Goal: Task Accomplishment & Management: Manage account settings

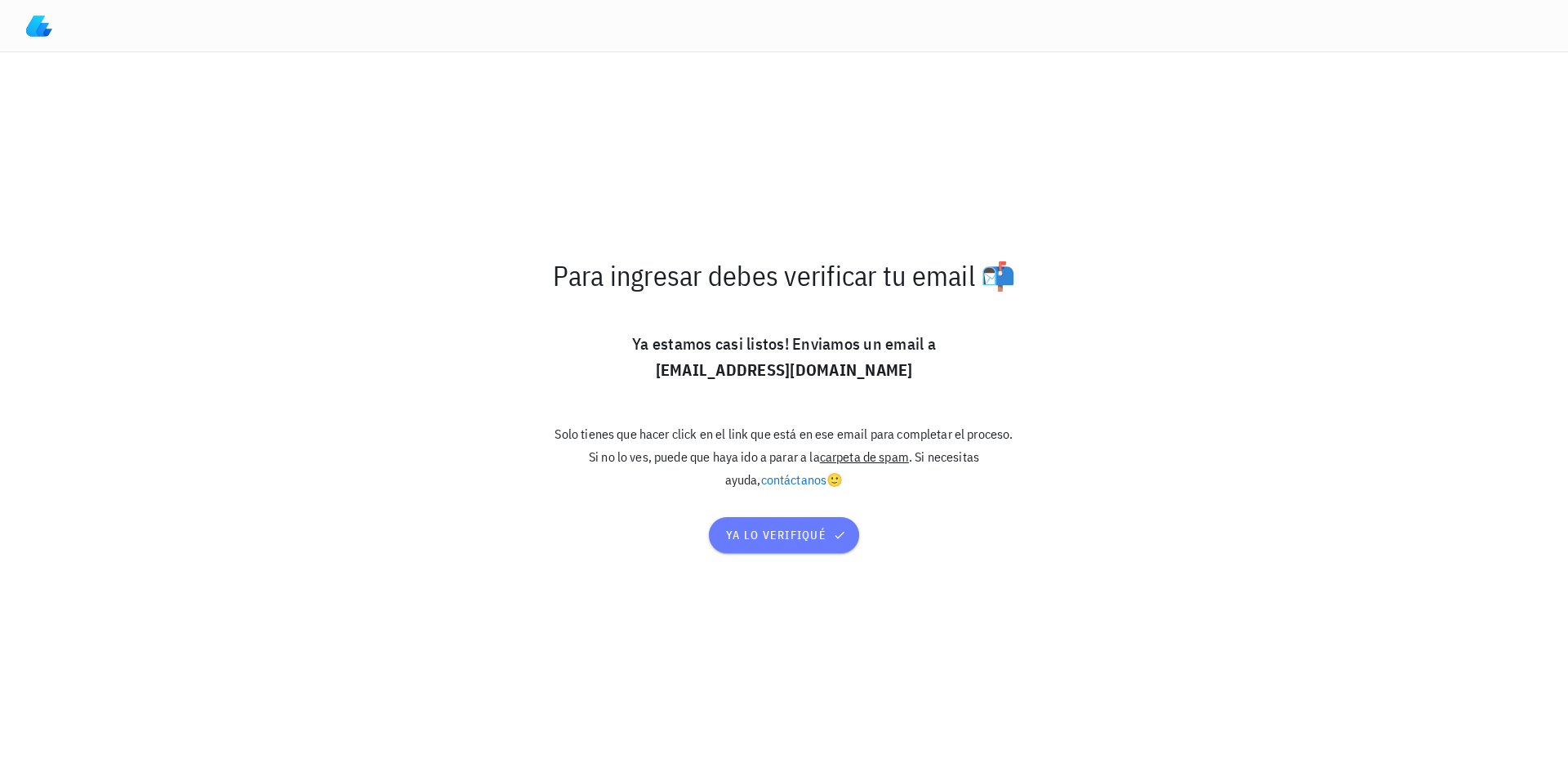
click at [834, 539] on icon "button" at bounding box center [840, 535] width 13 height 13
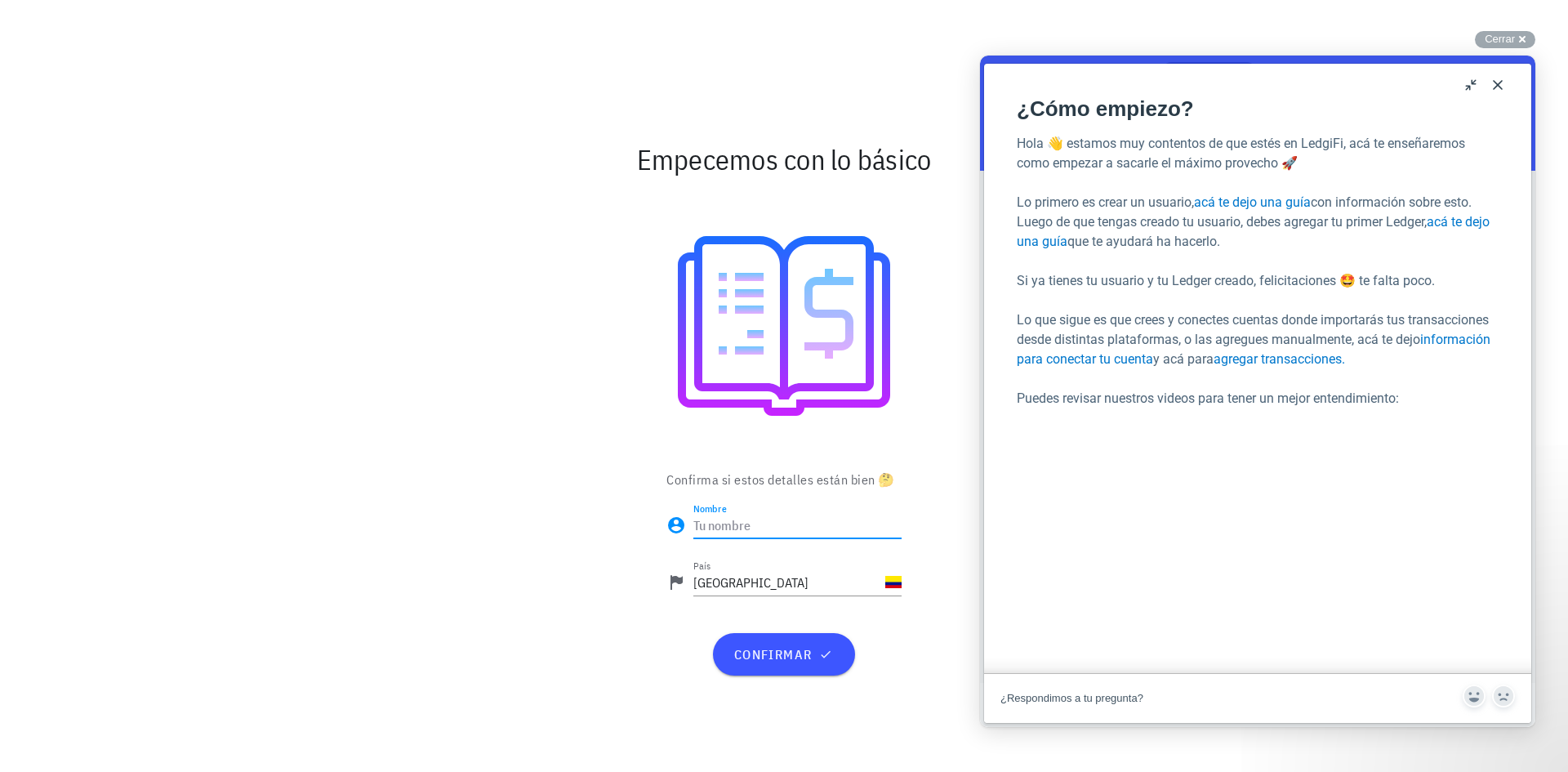
click at [733, 524] on input "Nombre" at bounding box center [797, 526] width 208 height 26
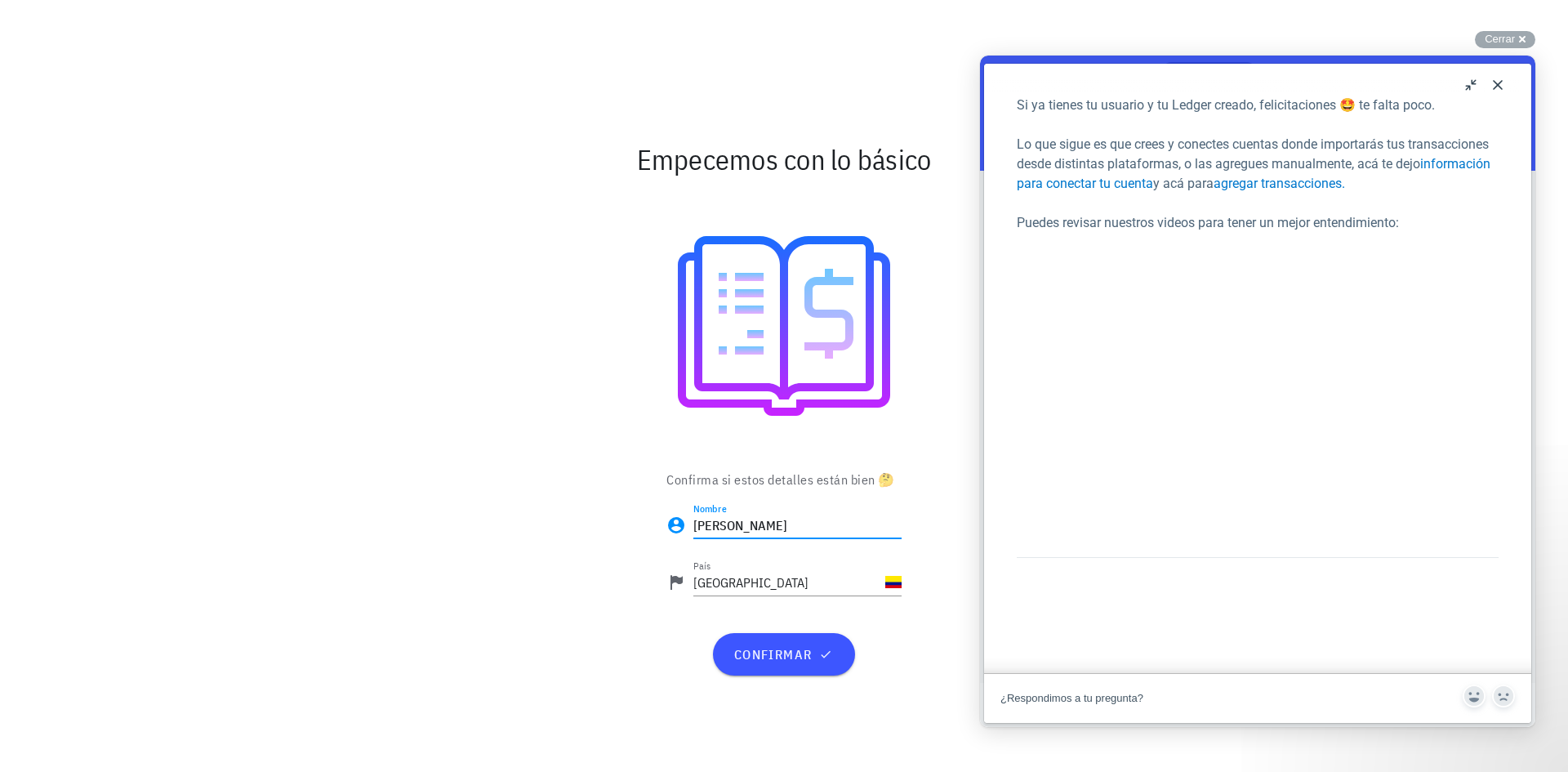
scroll to position [163, 0]
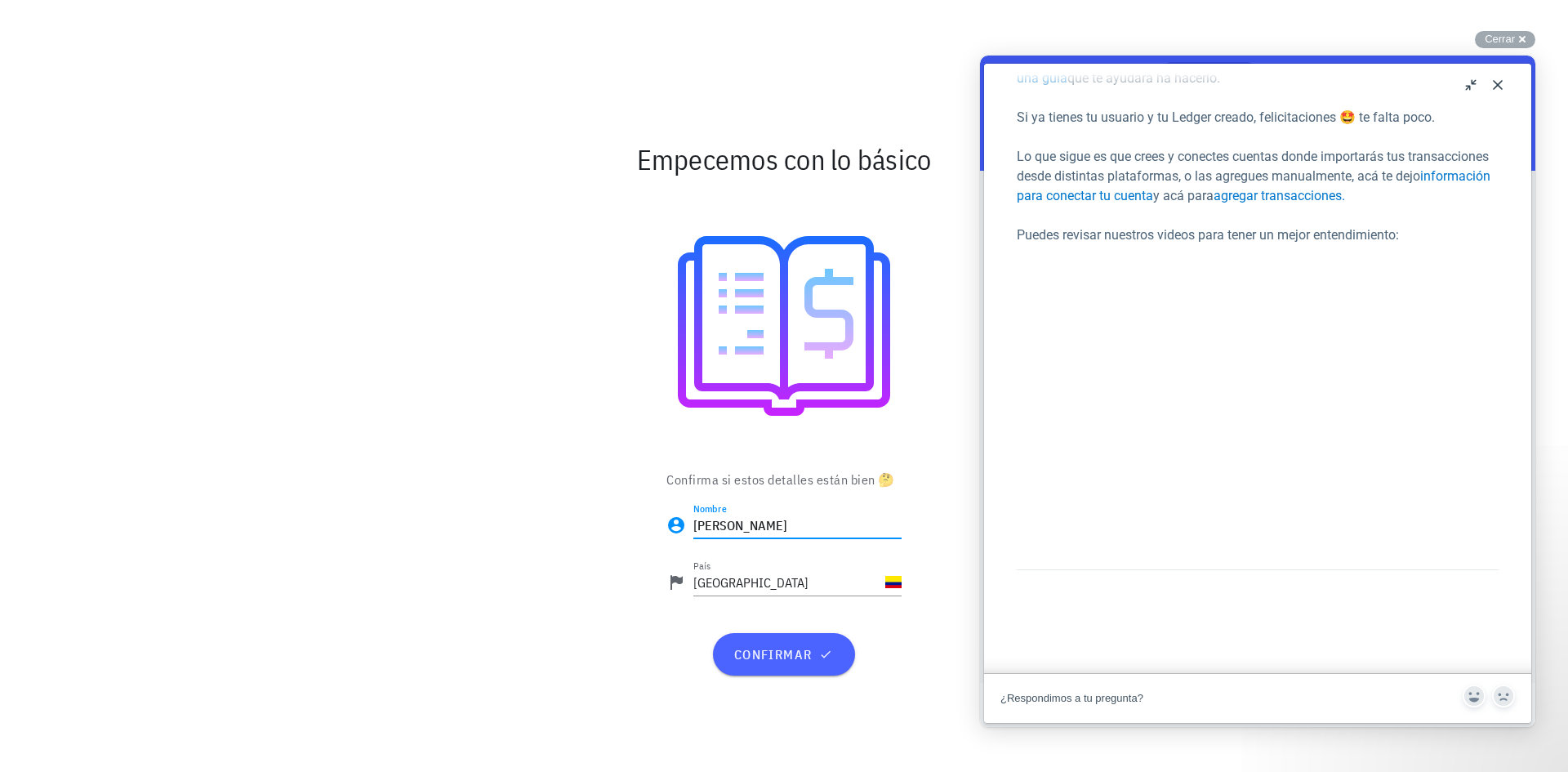
type input "[PERSON_NAME]"
click at [789, 663] on button "confirmar" at bounding box center [784, 654] width 141 height 42
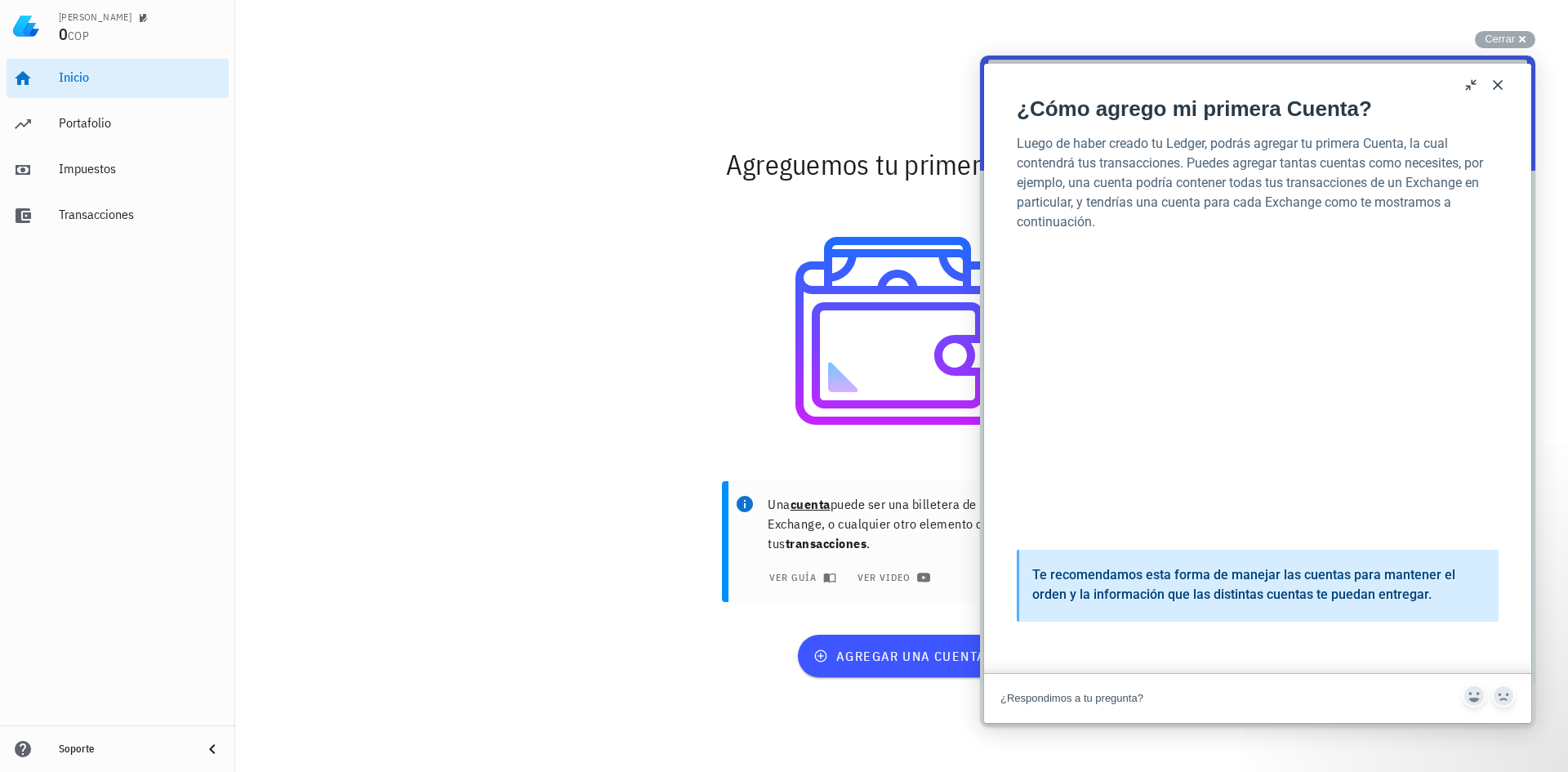
scroll to position [1366, 0]
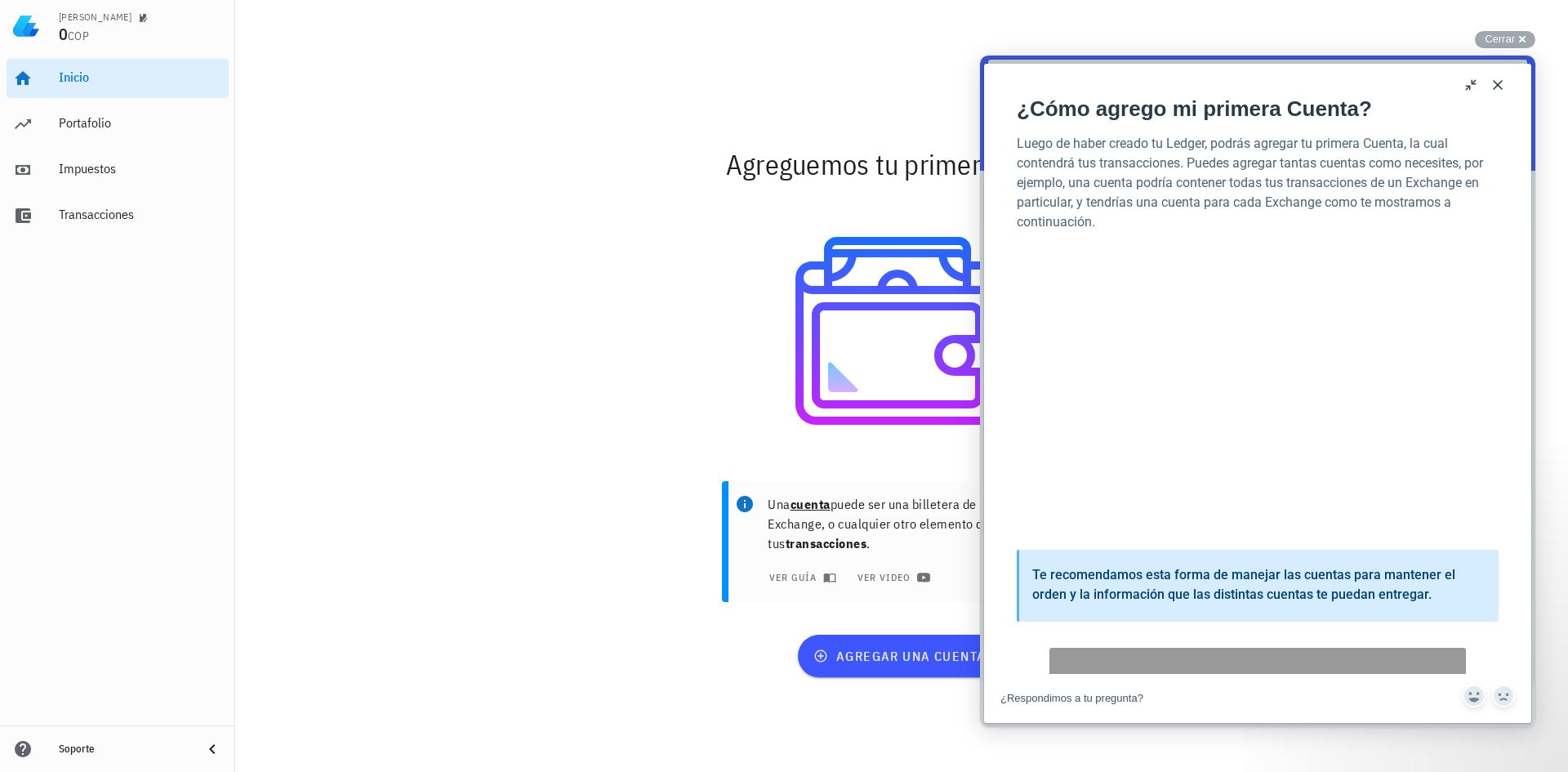
click at [1495, 82] on button "Close" at bounding box center [1498, 85] width 26 height 26
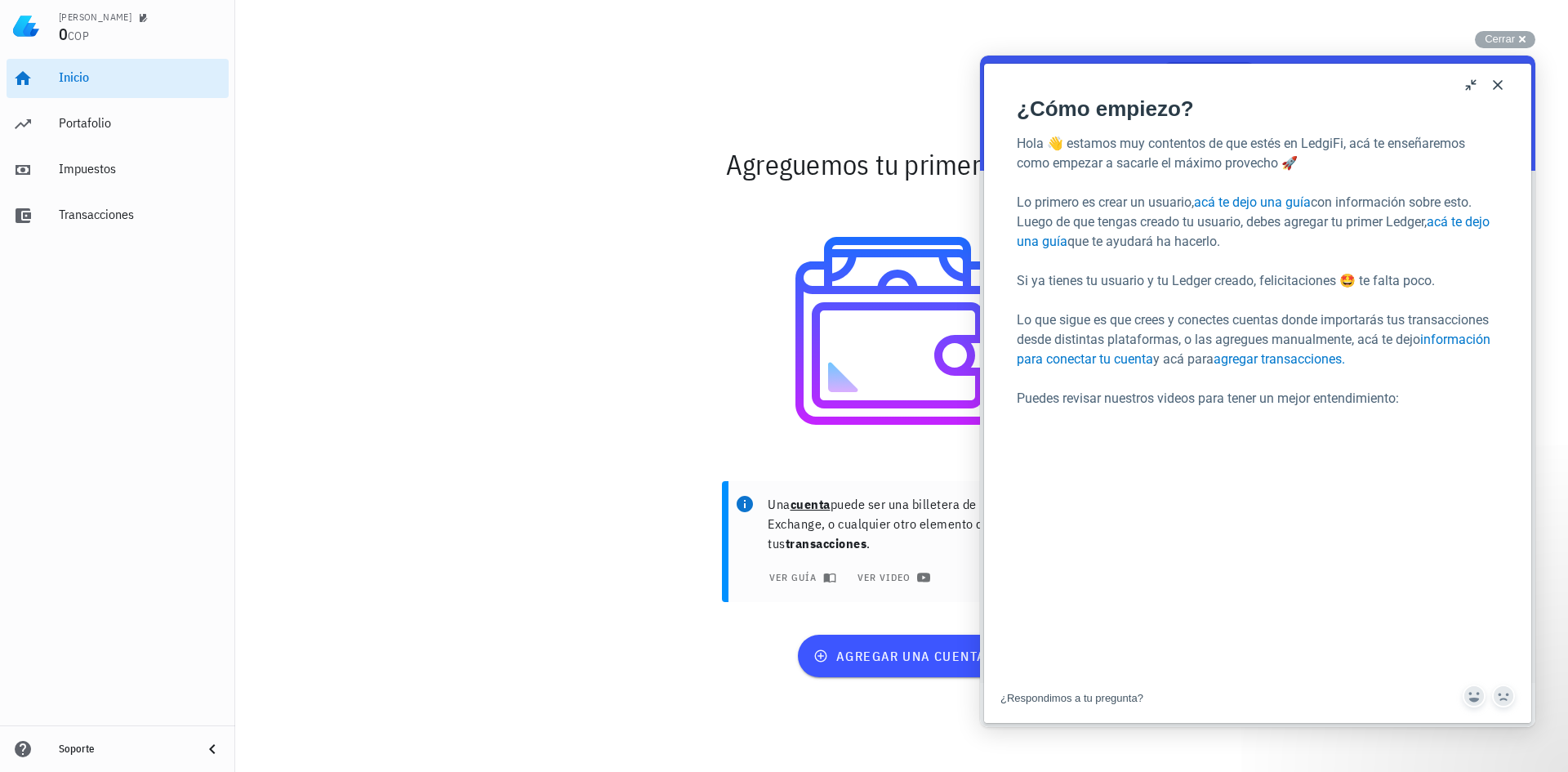
click at [1494, 83] on button "Close" at bounding box center [1498, 85] width 26 height 26
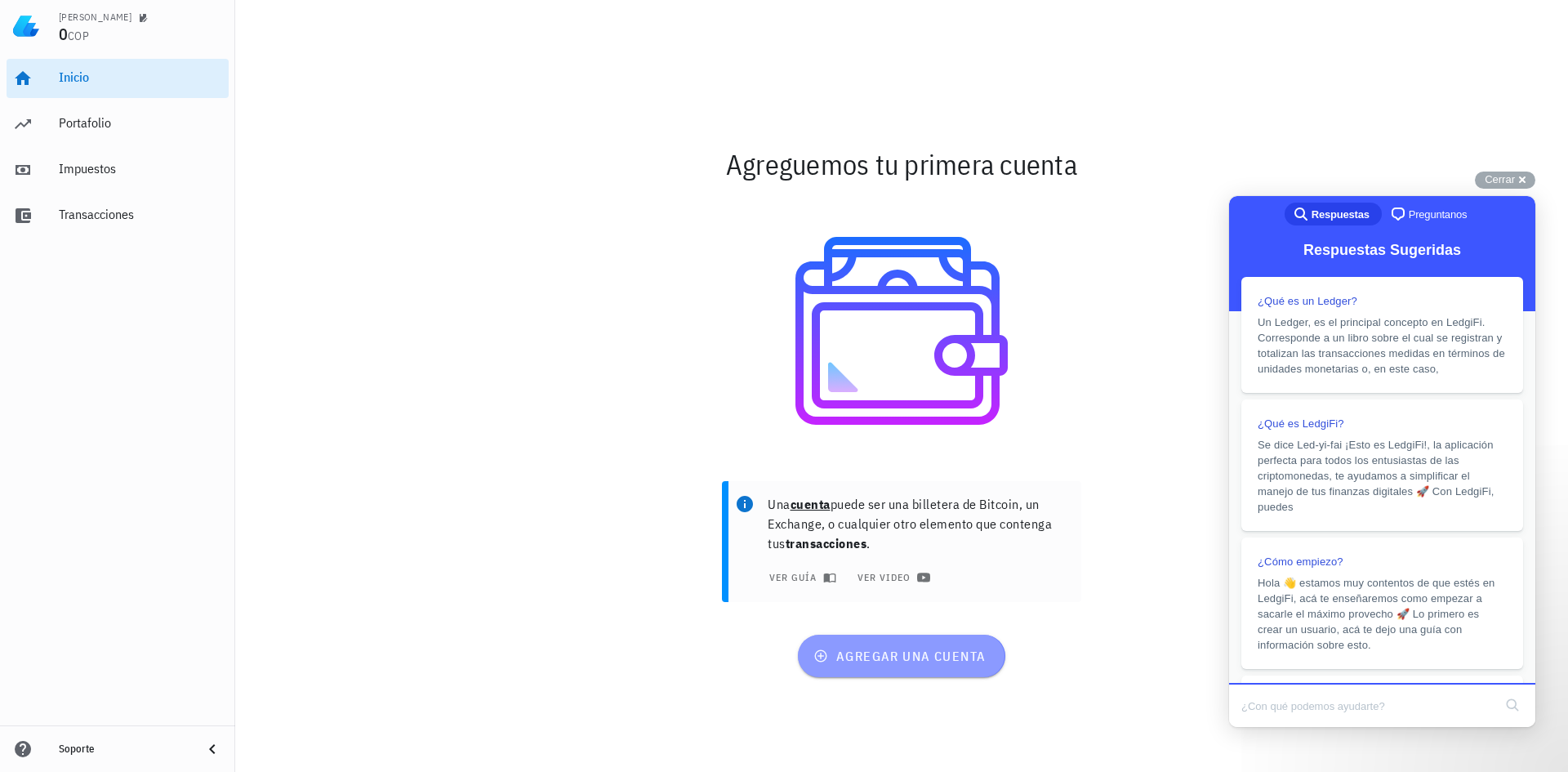
click at [886, 655] on span "agregar una cuenta" at bounding box center [901, 655] width 169 height 16
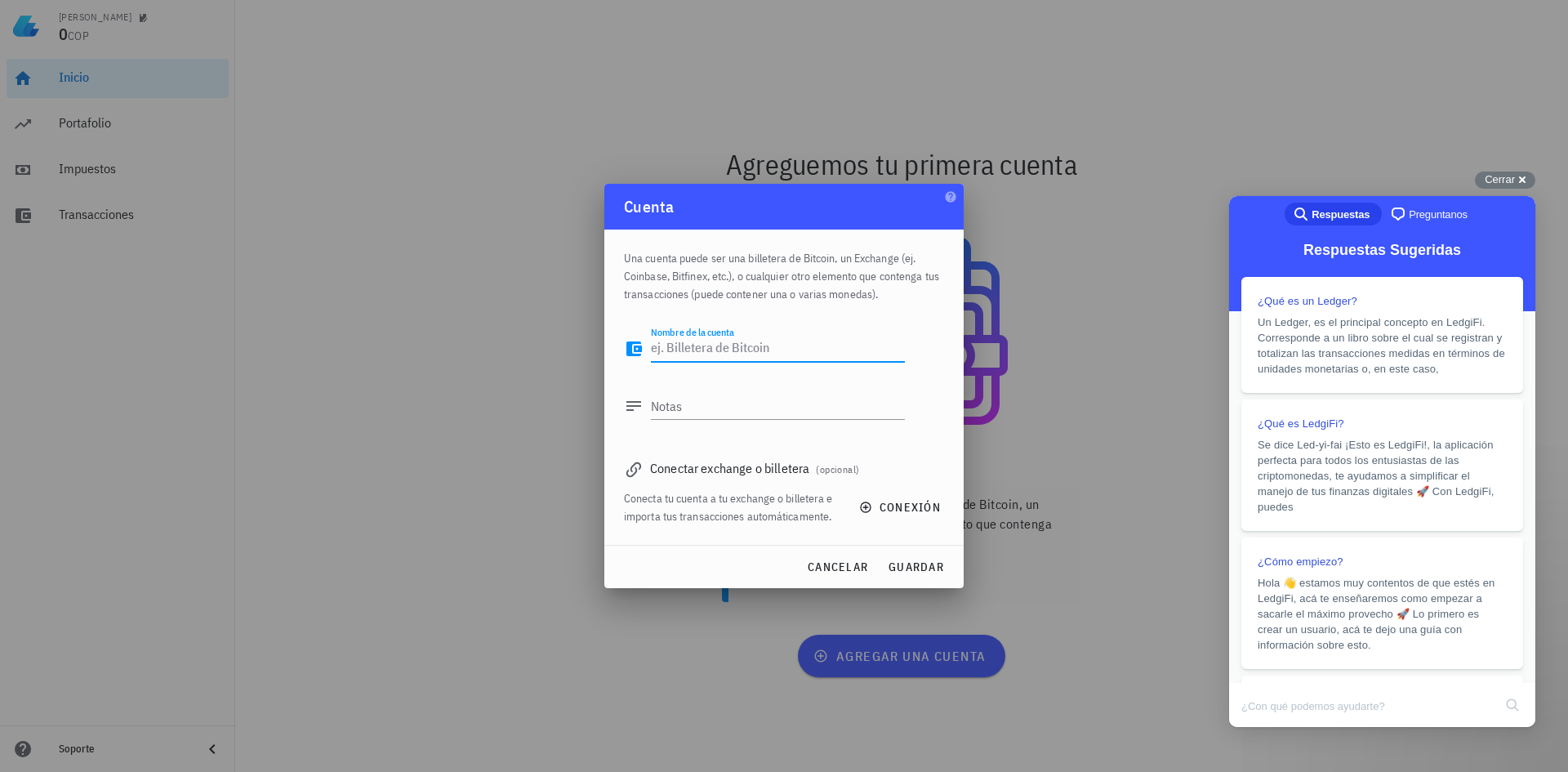
click at [439, 416] on div at bounding box center [784, 386] width 1568 height 772
click at [1012, 219] on div at bounding box center [784, 386] width 1568 height 772
click at [665, 353] on textarea "Nombre de la cuenta" at bounding box center [778, 349] width 254 height 26
click at [665, 406] on textarea "Notas" at bounding box center [778, 406] width 254 height 26
click at [626, 408] on icon at bounding box center [633, 405] width 20 height 20
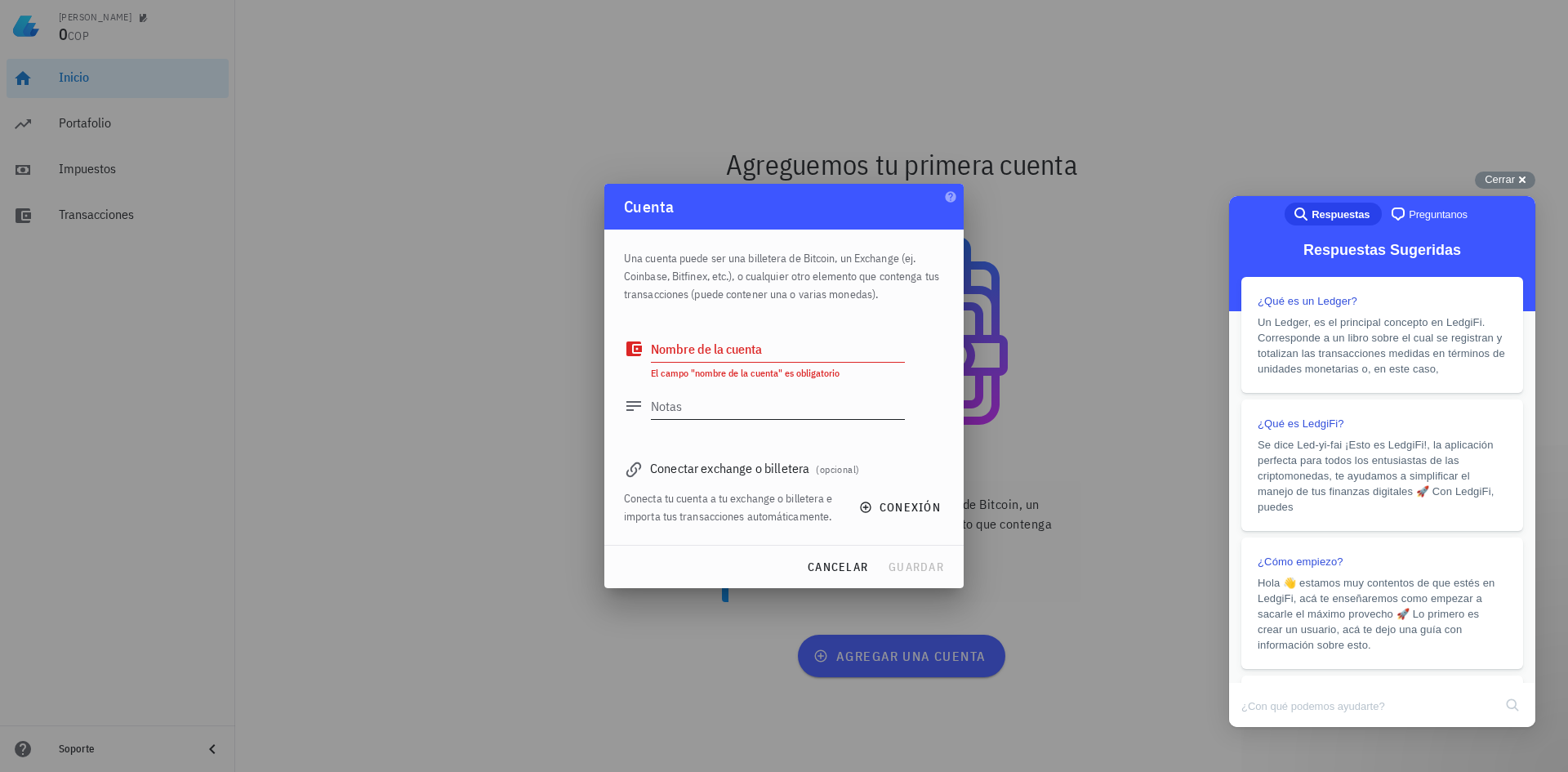
click at [629, 406] on icon at bounding box center [634, 406] width 15 height 9
click at [690, 341] on div "Nombre de la cuenta" at bounding box center [778, 349] width 254 height 26
click at [685, 351] on textarea "Nombre de la cuenta" at bounding box center [778, 349] width 254 height 26
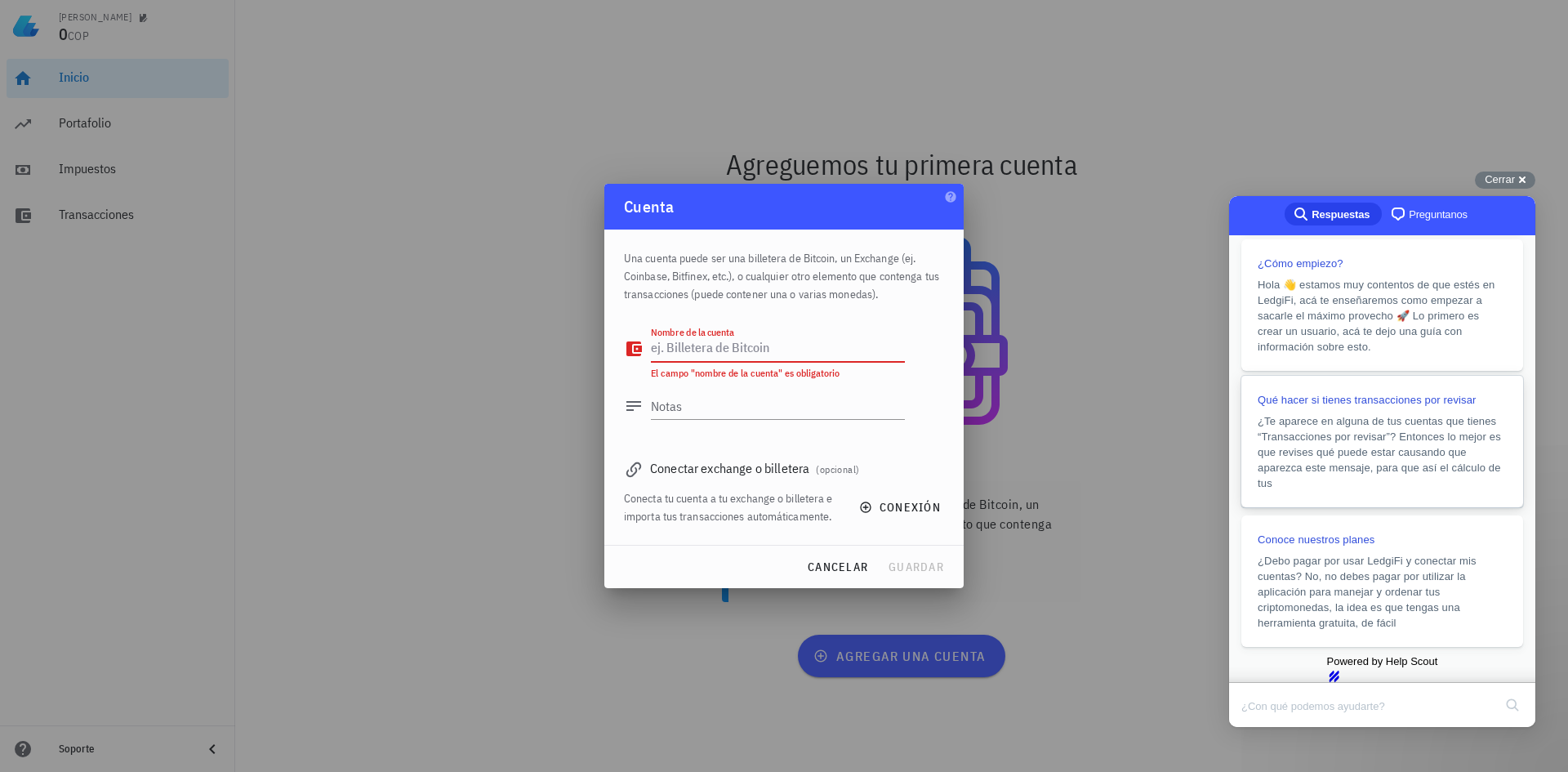
scroll to position [347, 0]
click at [1104, 426] on div at bounding box center [784, 386] width 1568 height 772
click at [726, 350] on textarea "Nombre de la cuenta" at bounding box center [778, 349] width 254 height 26
click at [636, 343] on icon at bounding box center [634, 349] width 15 height 15
drag, startPoint x: 1073, startPoint y: 279, endPoint x: 1223, endPoint y: 290, distance: 150.4
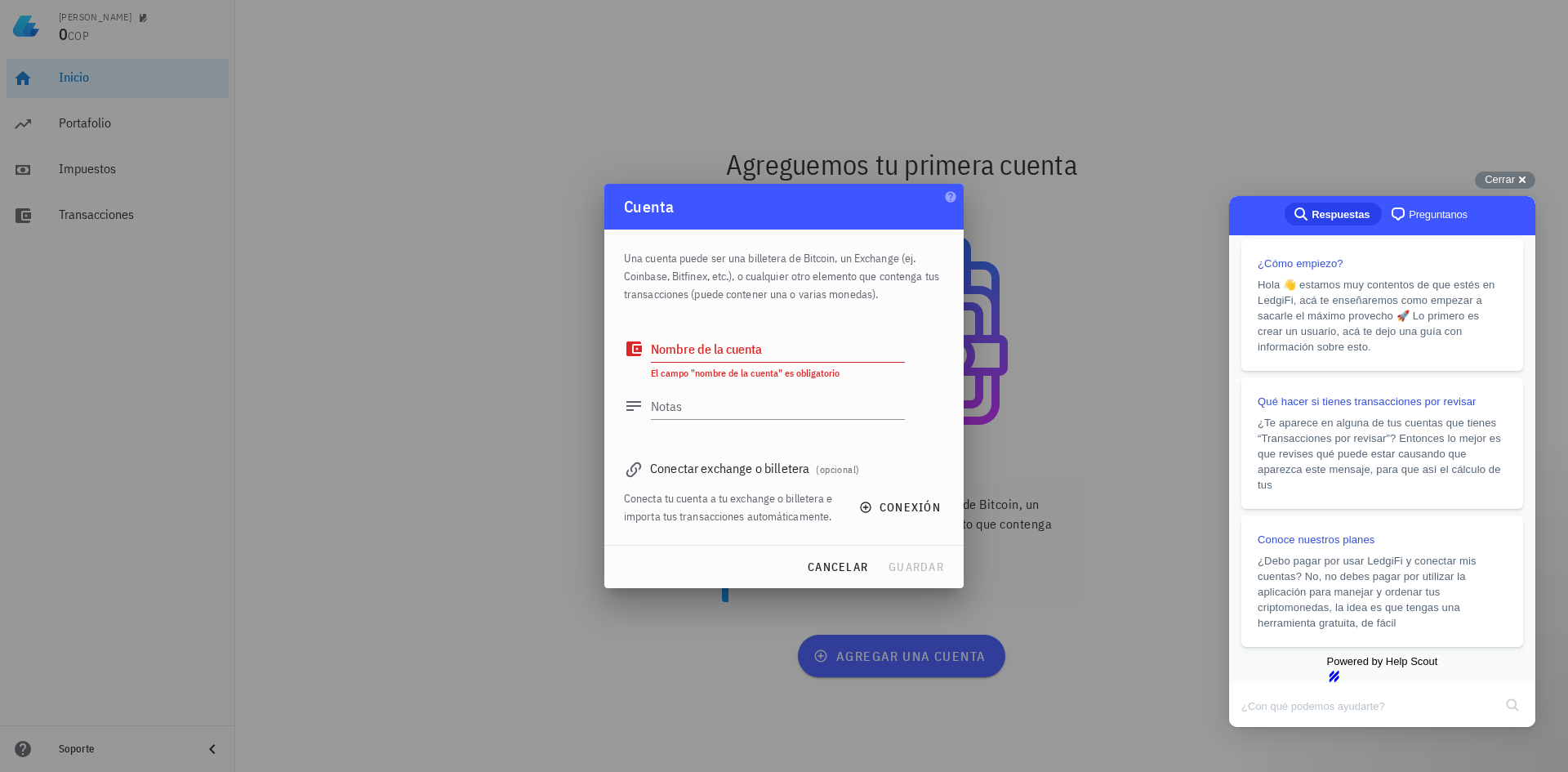
click at [1075, 278] on div at bounding box center [784, 386] width 1568 height 772
click at [1420, 216] on span "Preguntanos" at bounding box center [1438, 214] width 58 height 16
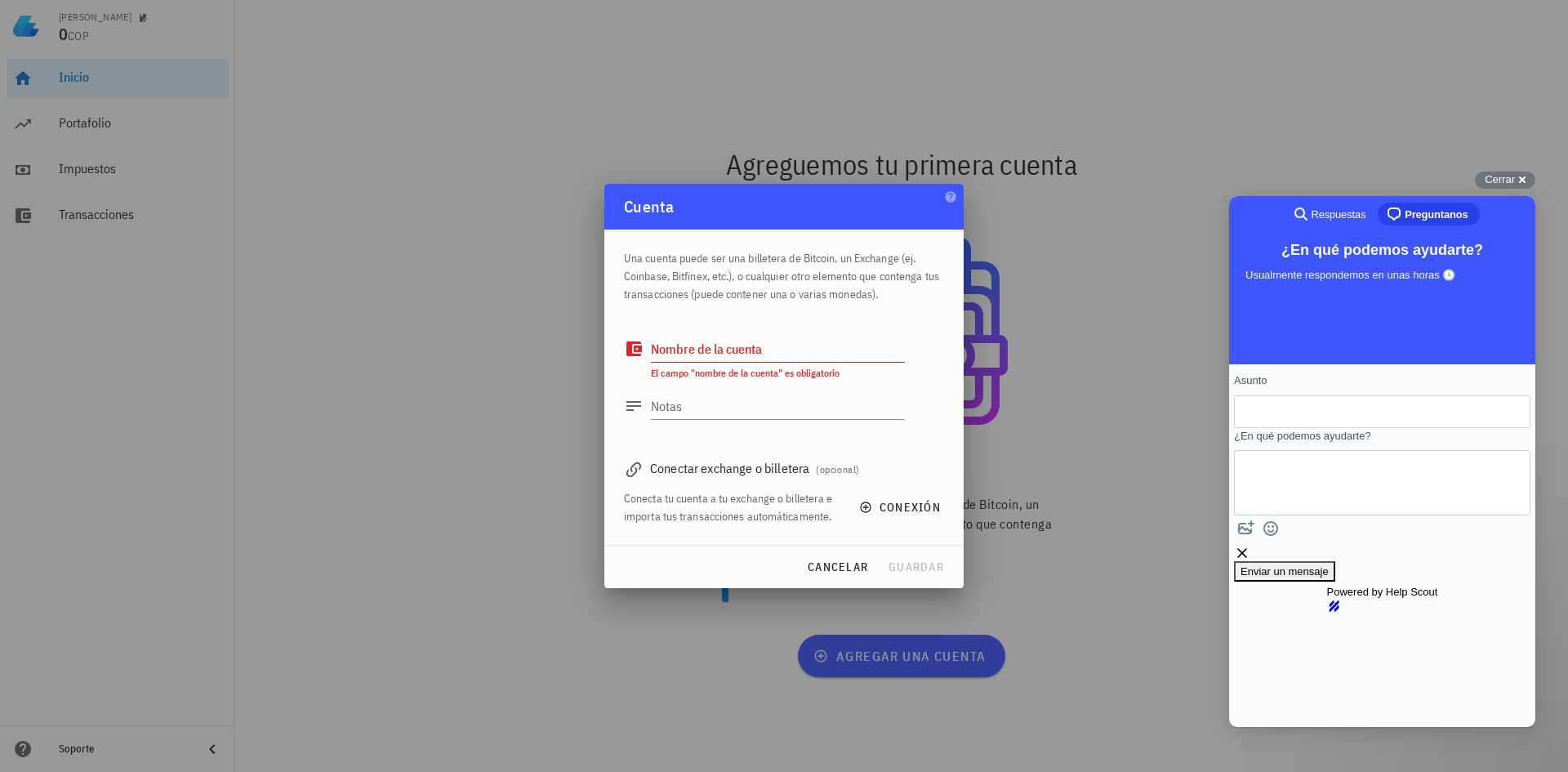
click at [1334, 214] on span "Respuestas" at bounding box center [1339, 214] width 55 height 16
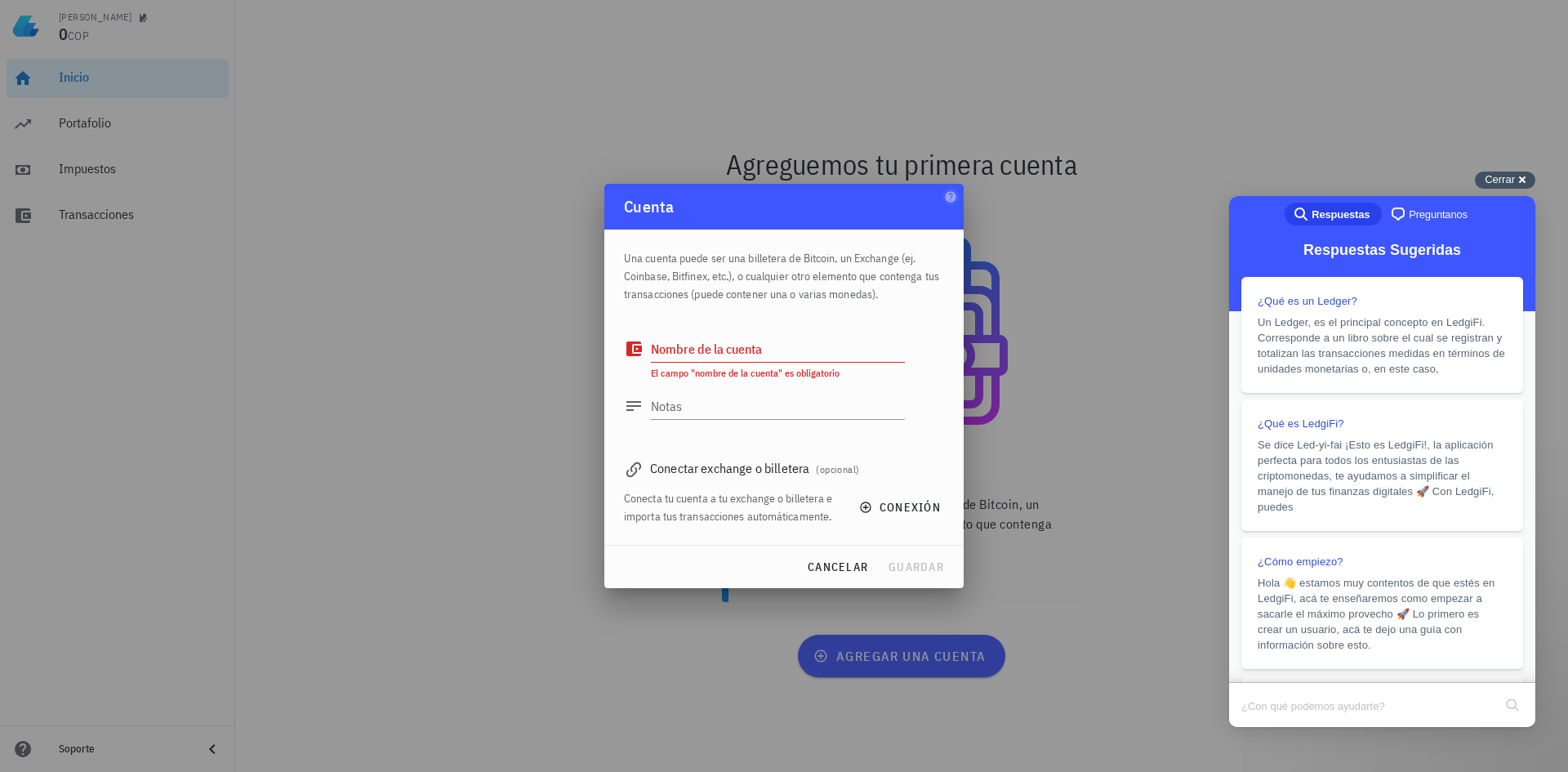
click at [1497, 177] on span "Cerrar" at bounding box center [1500, 179] width 30 height 12
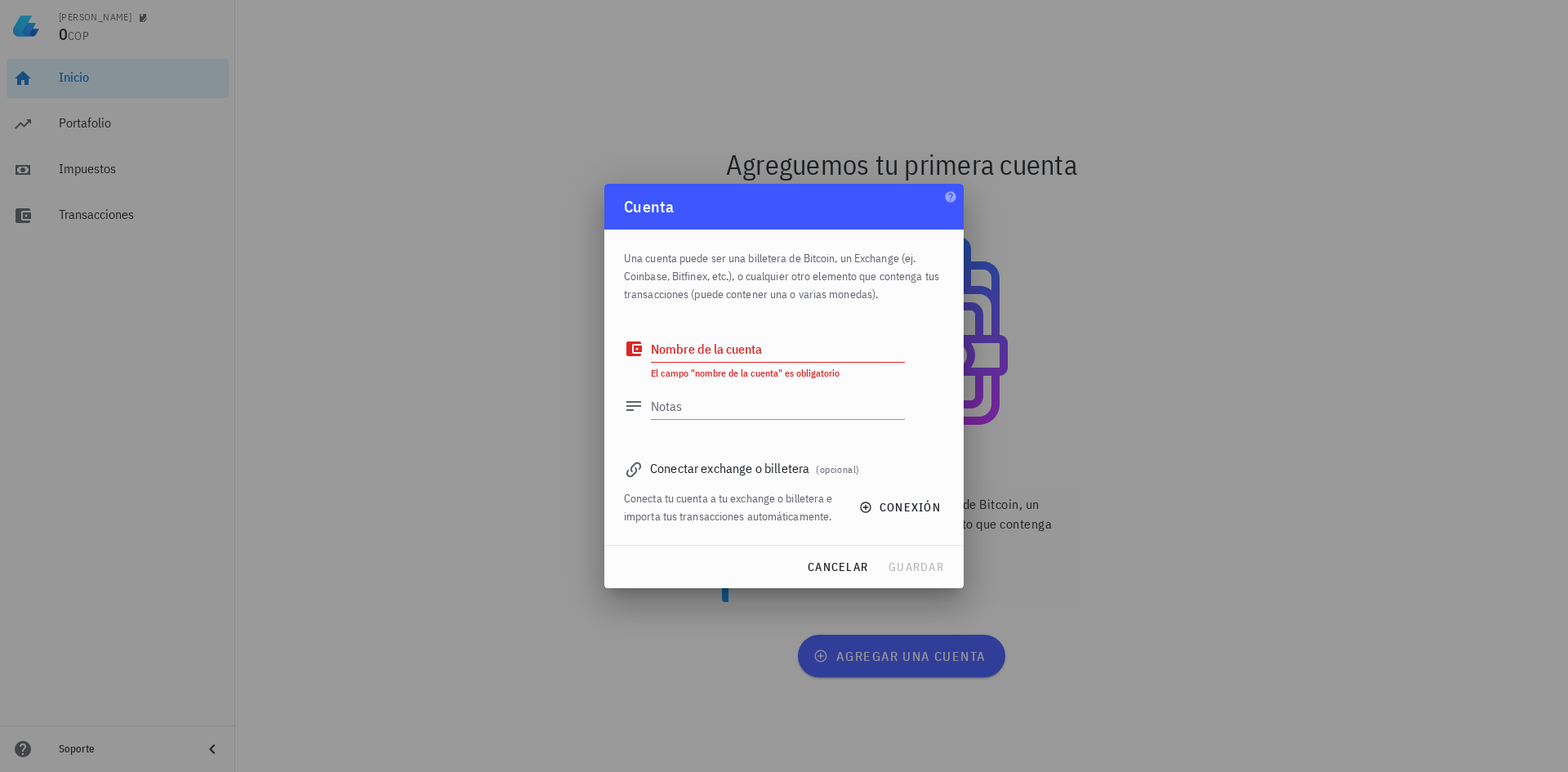
click at [1086, 522] on div at bounding box center [784, 386] width 1568 height 772
drag, startPoint x: 790, startPoint y: 386, endPoint x: 883, endPoint y: 382, distance: 93.1
click at [791, 386] on div "Notas" at bounding box center [764, 410] width 281 height 54
click at [878, 205] on div "Cuenta" at bounding box center [783, 206] width 359 height 46
click at [848, 560] on span "cancelar" at bounding box center [837, 567] width 61 height 15
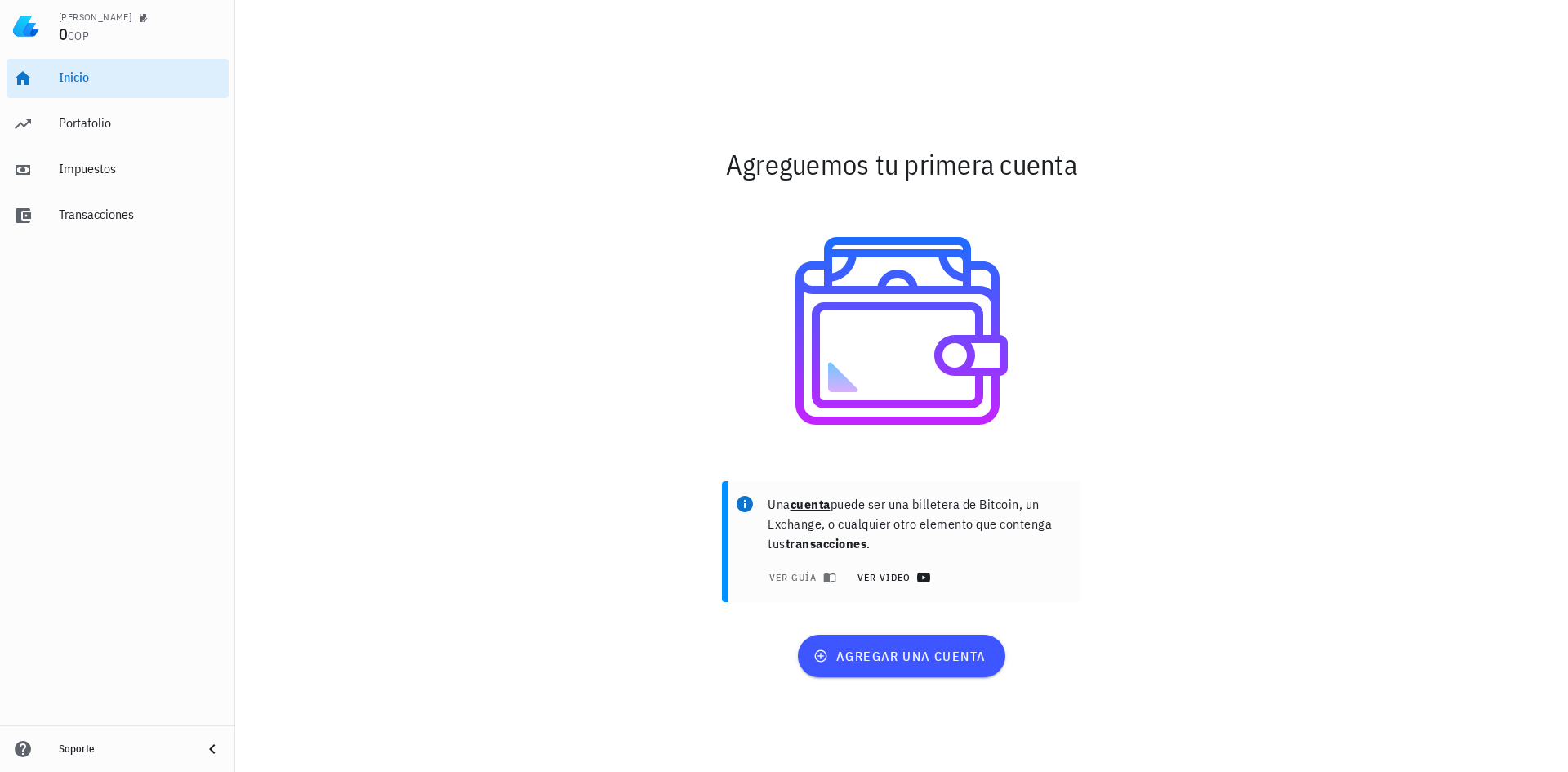
click at [882, 574] on span "ver video" at bounding box center [890, 578] width 71 height 13
click at [791, 574] on span "ver guía" at bounding box center [800, 578] width 65 height 13
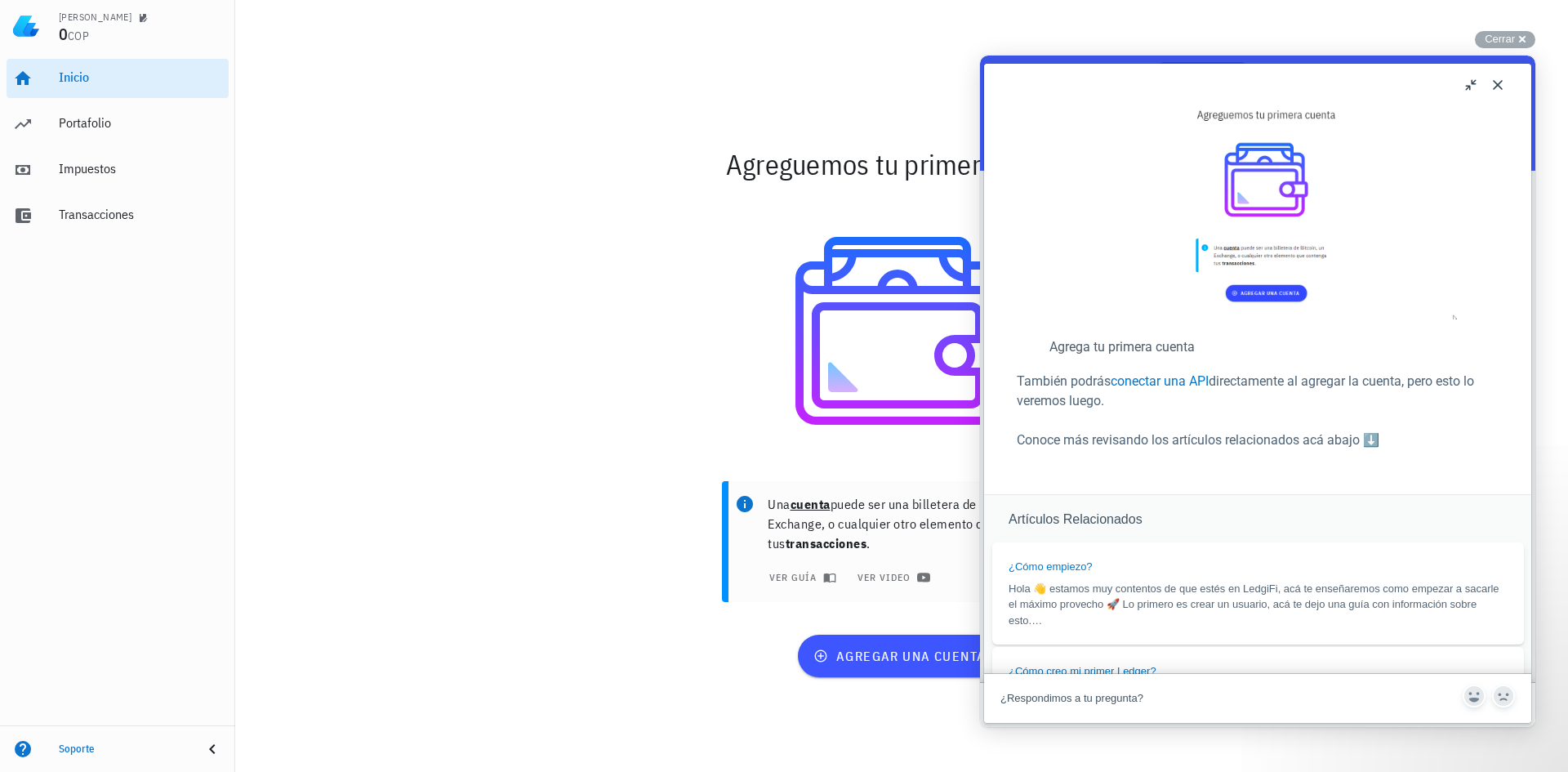
scroll to position [222, 0]
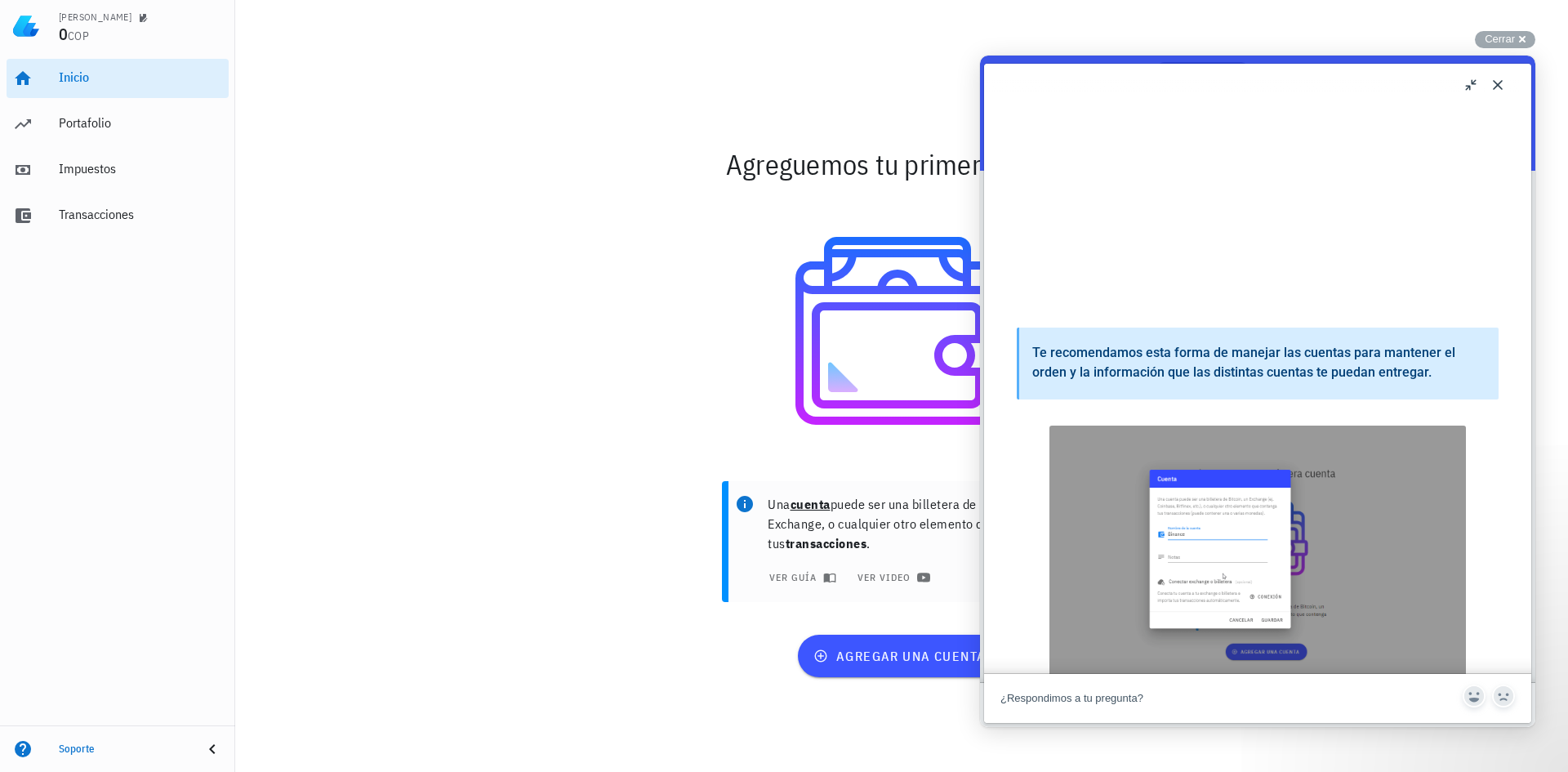
click at [1505, 88] on button "Close" at bounding box center [1498, 85] width 26 height 26
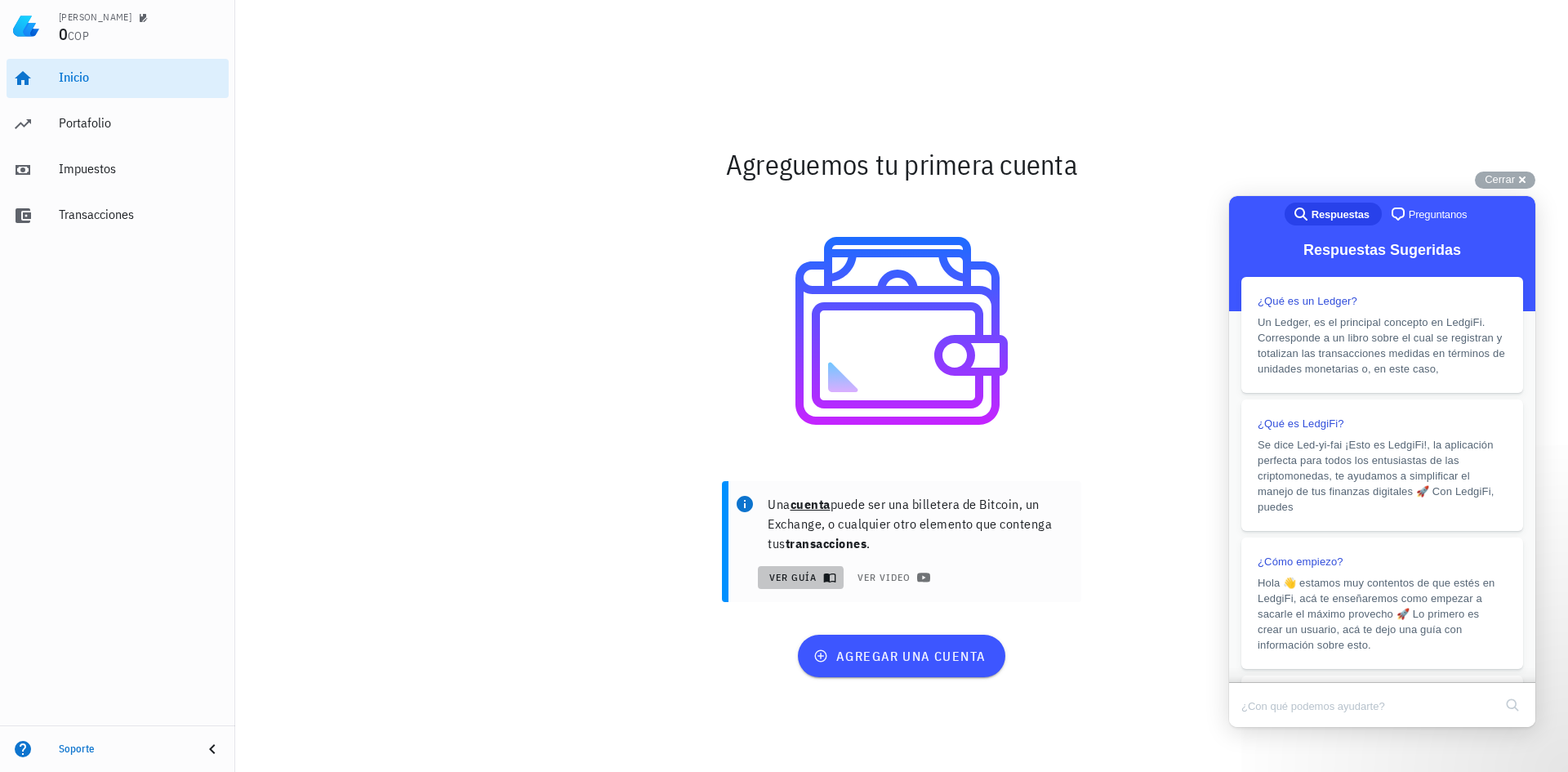
click at [803, 578] on span "ver guía" at bounding box center [800, 578] width 65 height 13
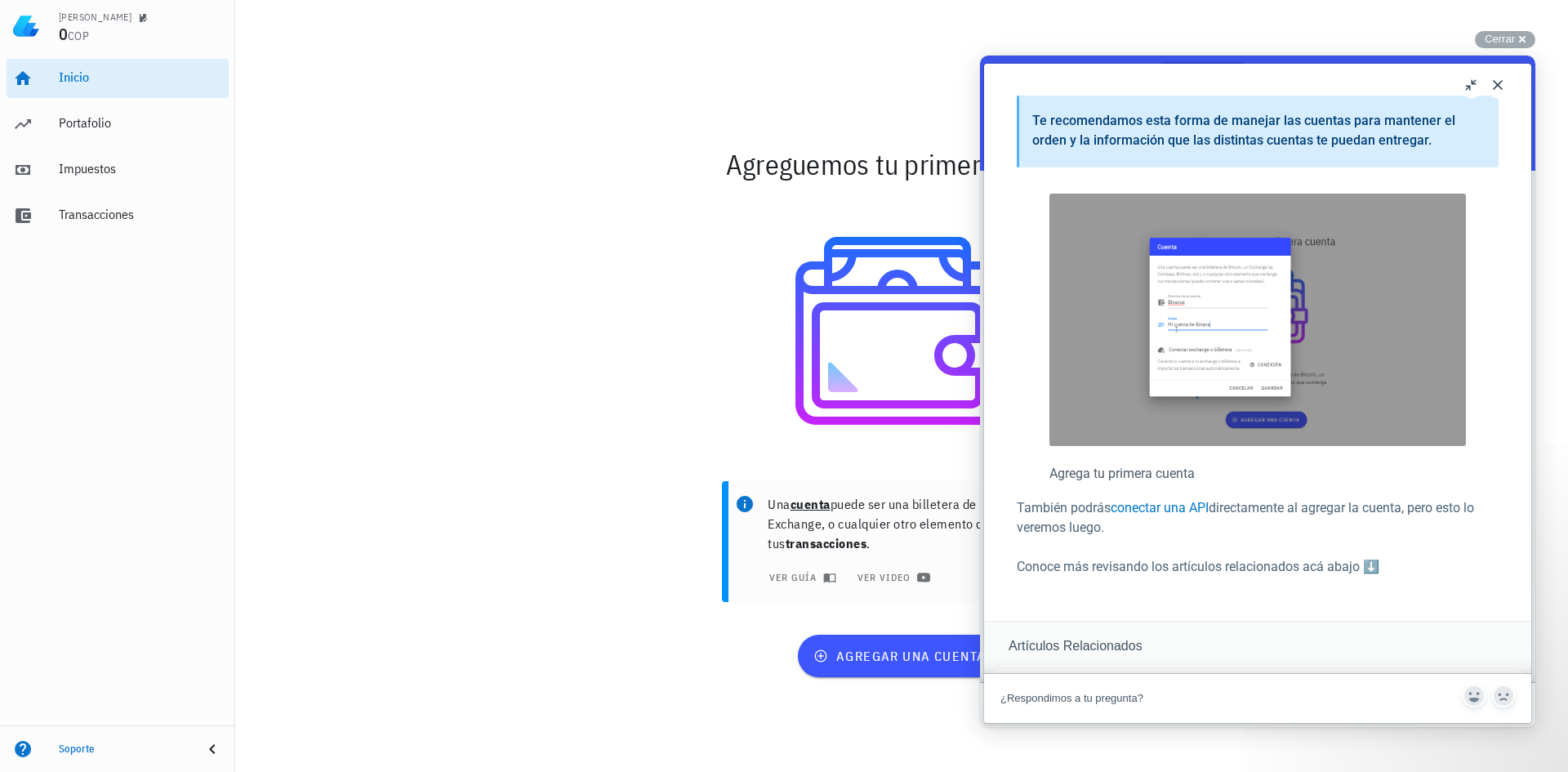
scroll to position [653, 0]
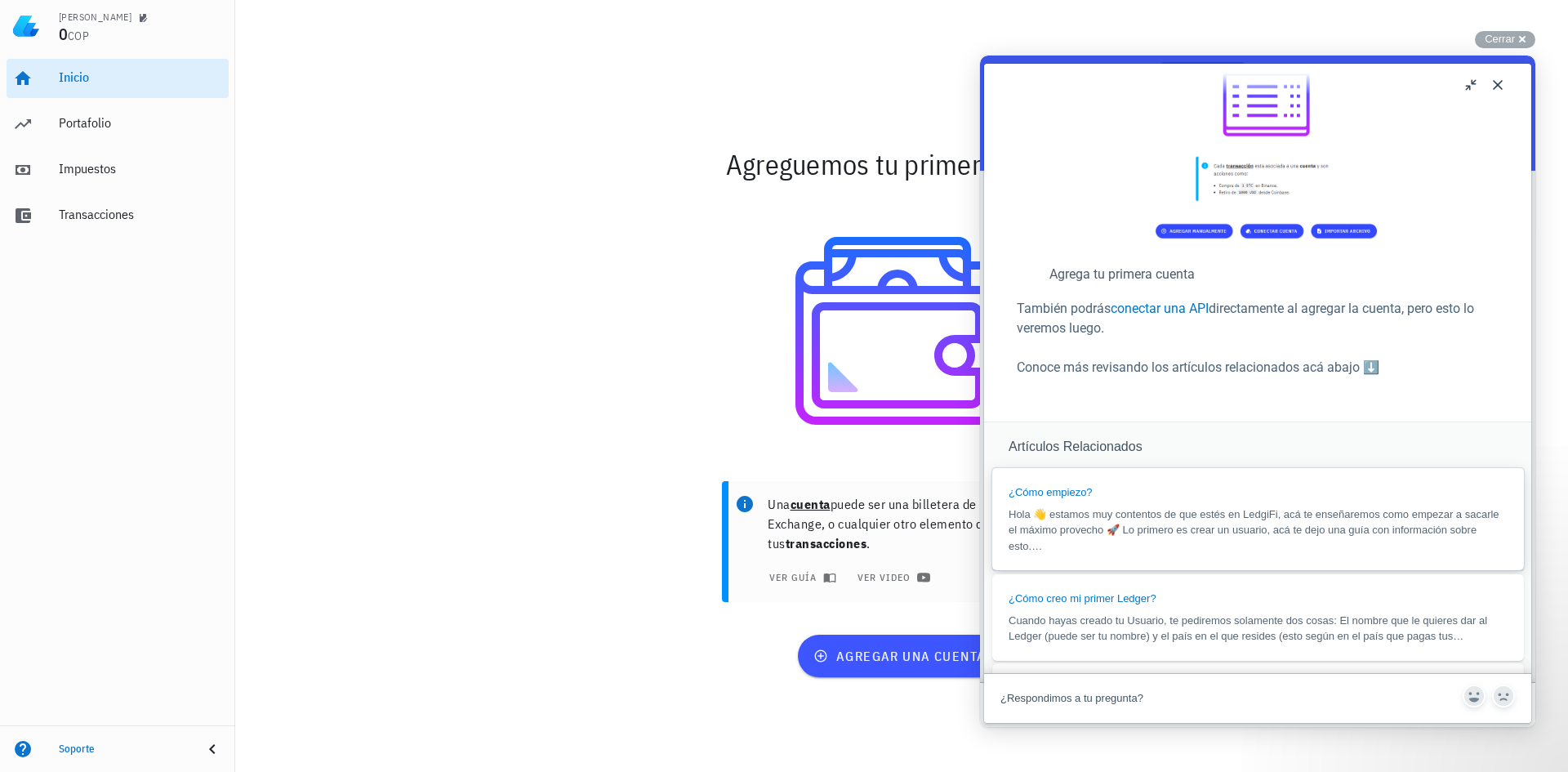
click at [1154, 487] on link "¿Cómo empiezo? Hola 👋 estamos muy contentos de que estés en LedgiFi, acá te ens…" at bounding box center [1258, 519] width 531 height 102
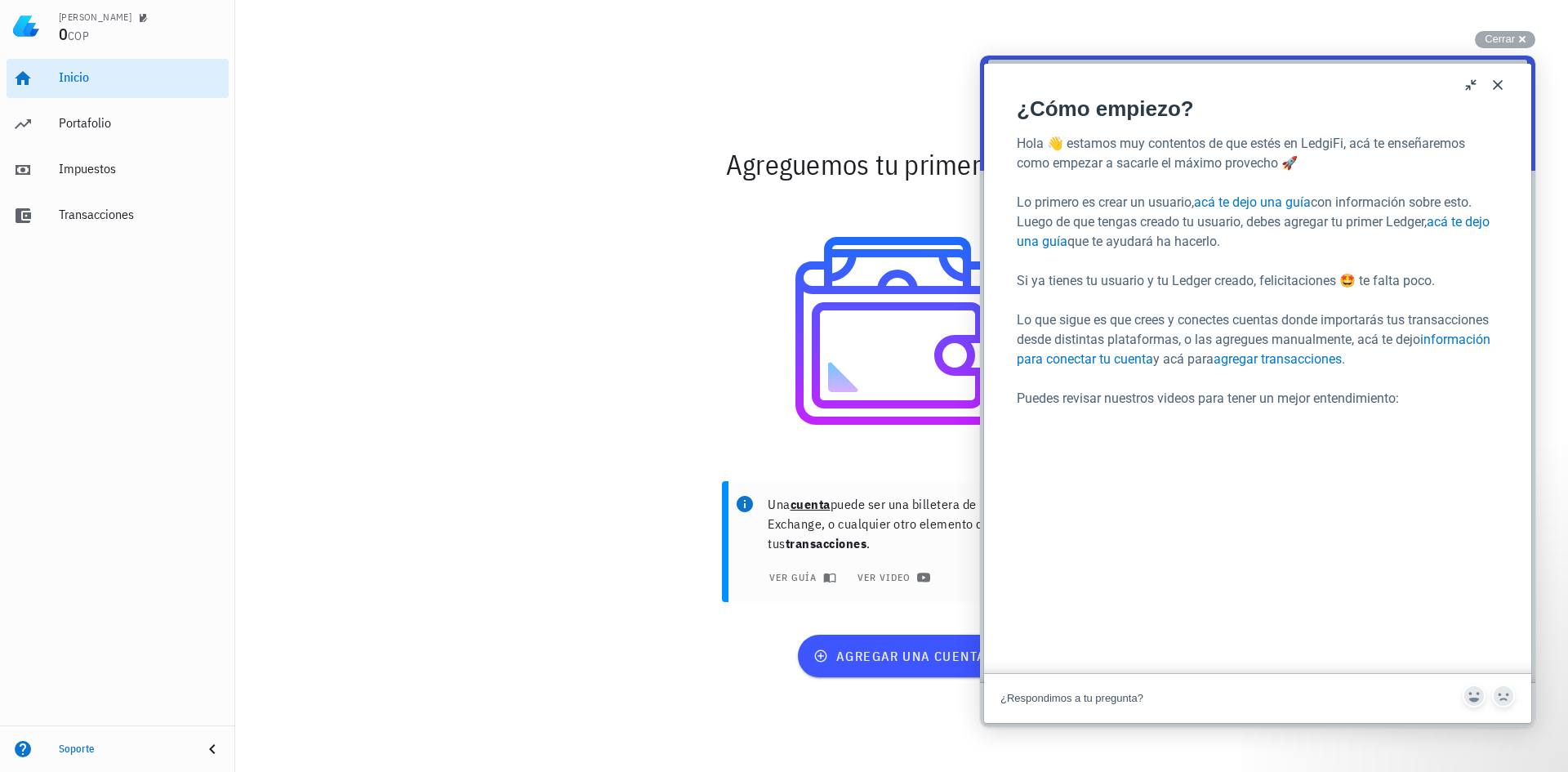
scroll to position [817, 0]
click at [1499, 80] on button "Close" at bounding box center [1498, 85] width 26 height 26
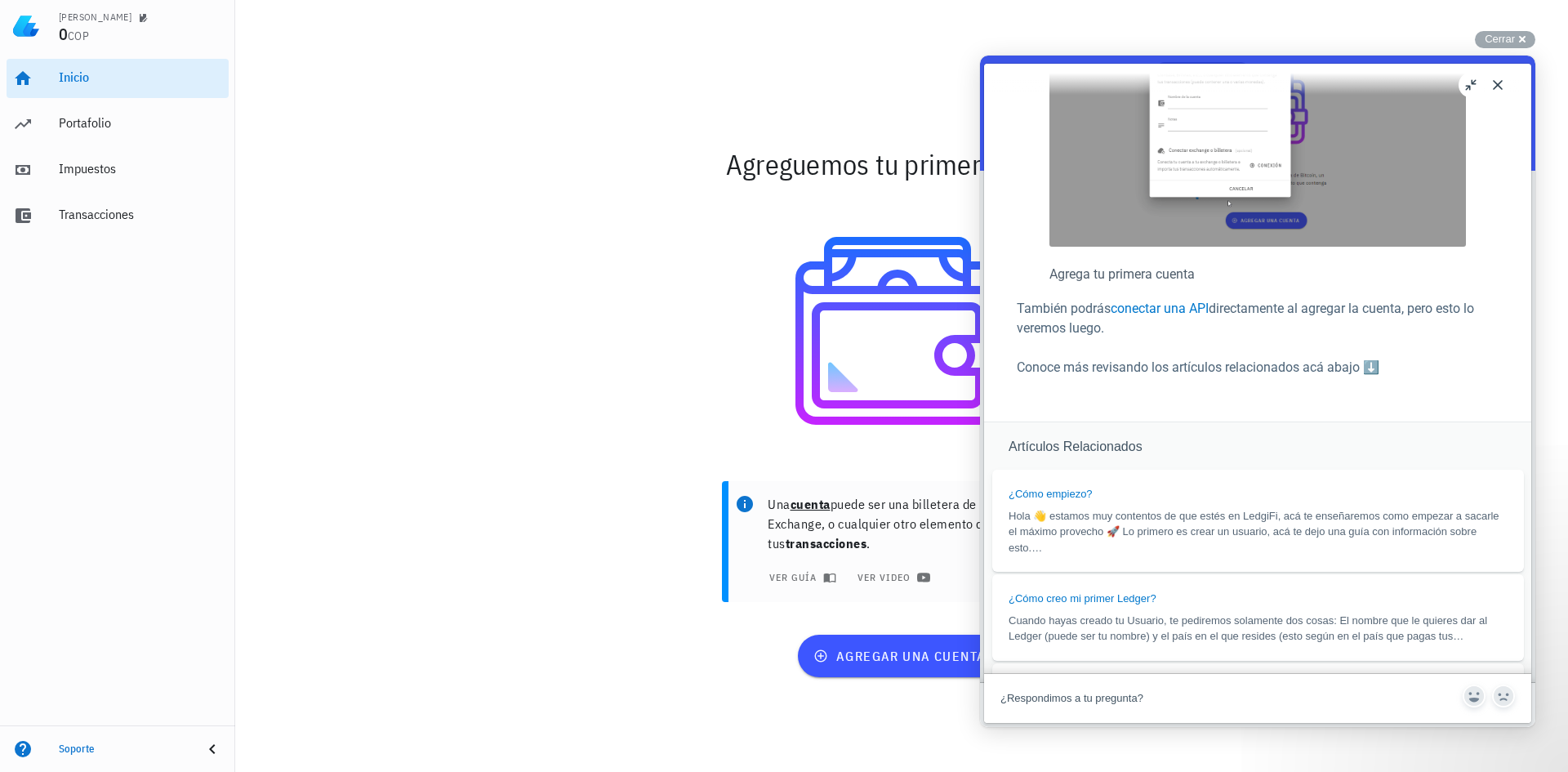
click at [414, 144] on div "Agreguemos tu primera cuenta Una cuenta puede ser una billetera de Bitcoin, un …" at bounding box center [902, 412] width 1333 height 720
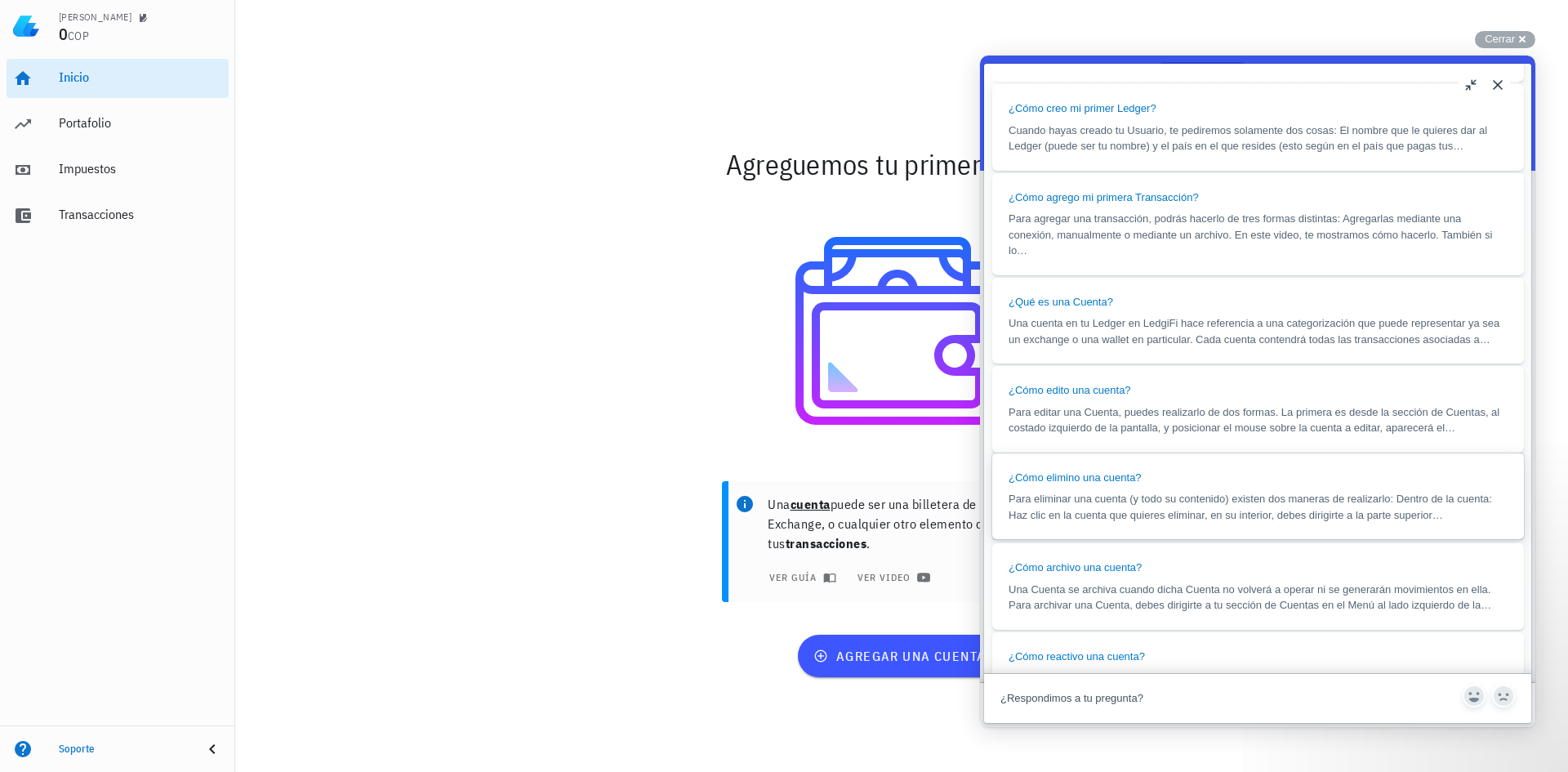
scroll to position [980, 0]
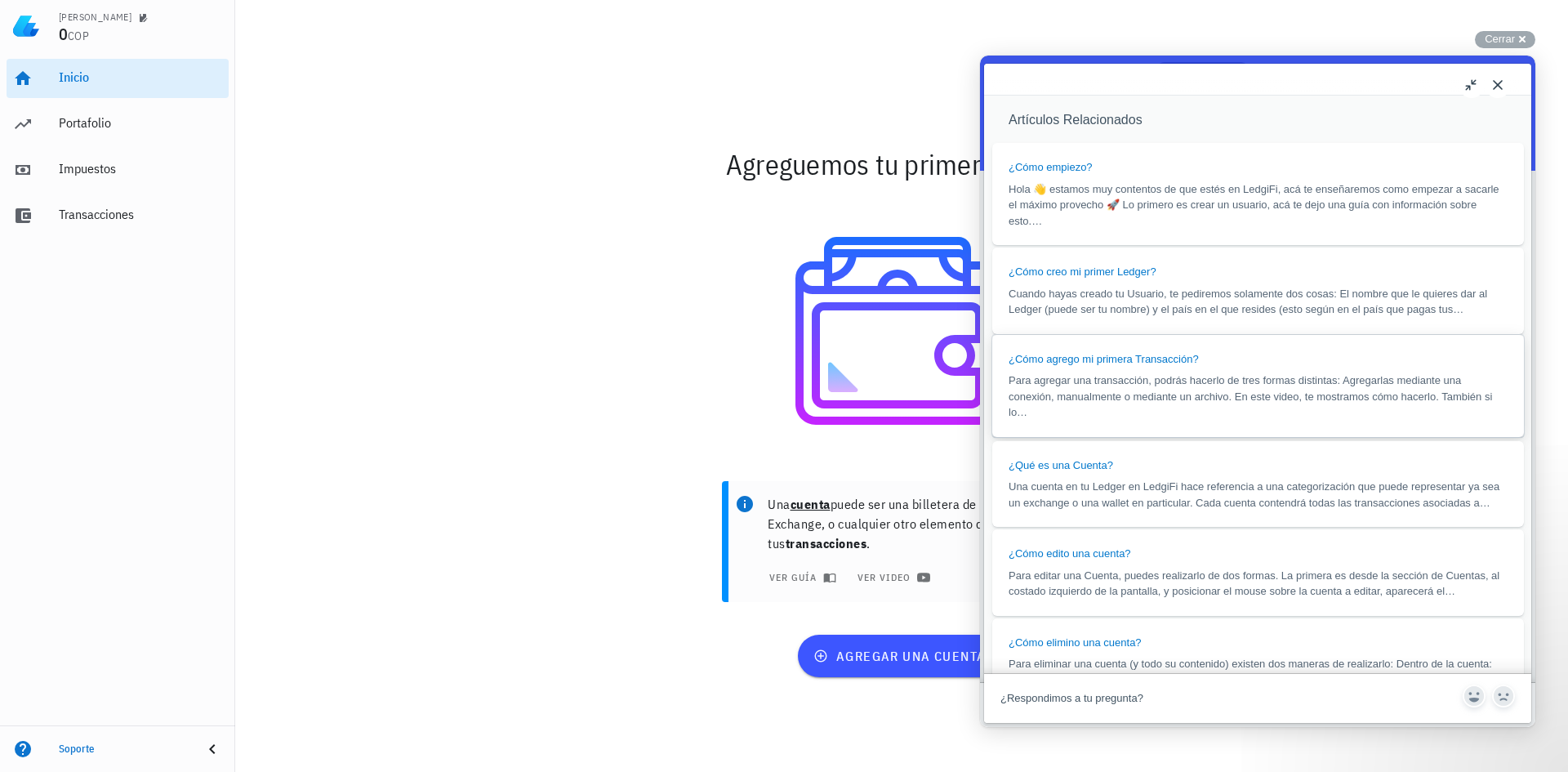
click at [1144, 374] on span "Para agregar una transacción, podrás hacerlo de tres formas distintas: Agregarl…" at bounding box center [1250, 396] width 483 height 44
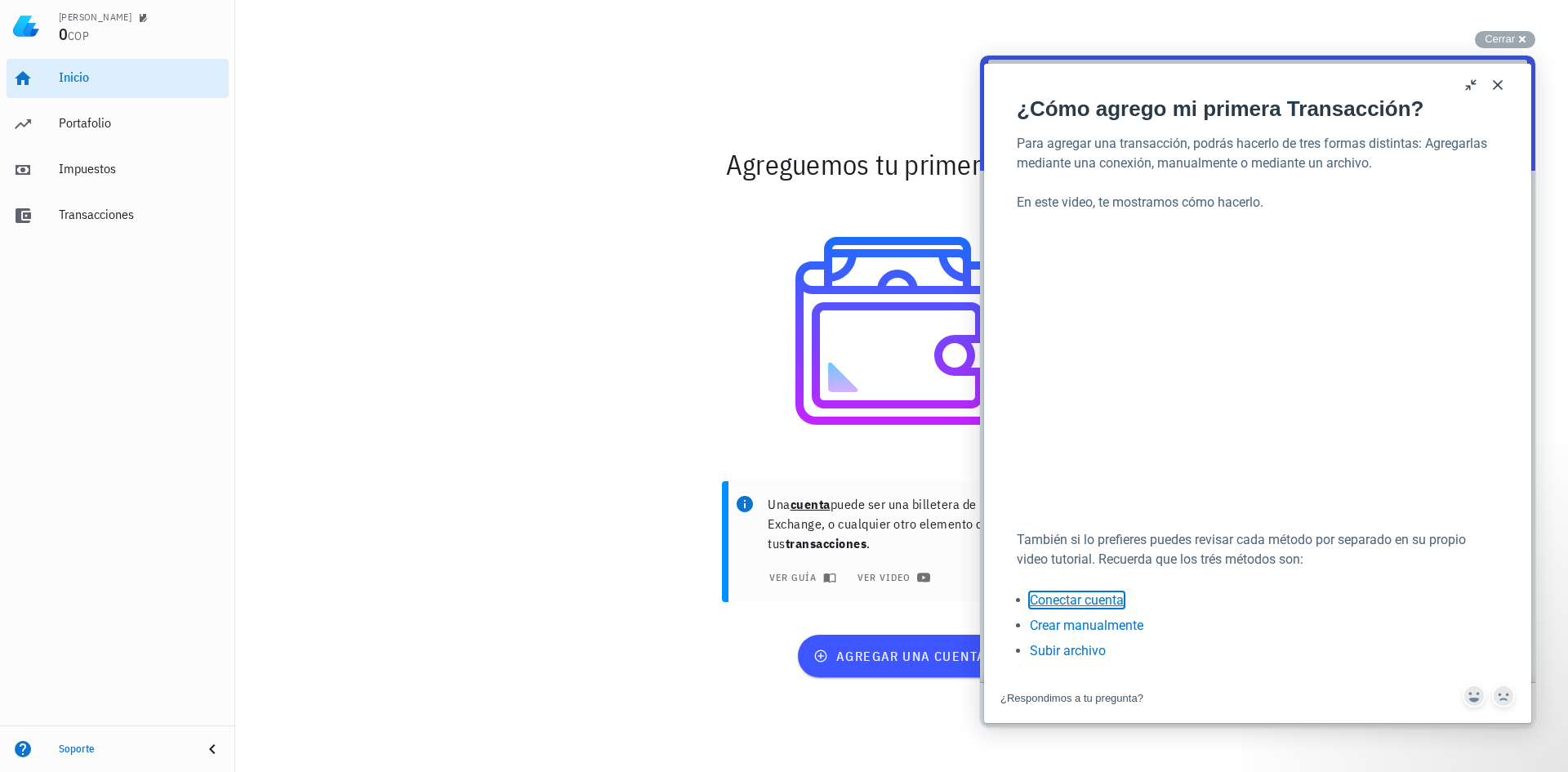
click at [1045, 593] on link "Conectar cuenta" at bounding box center [1077, 600] width 94 height 15
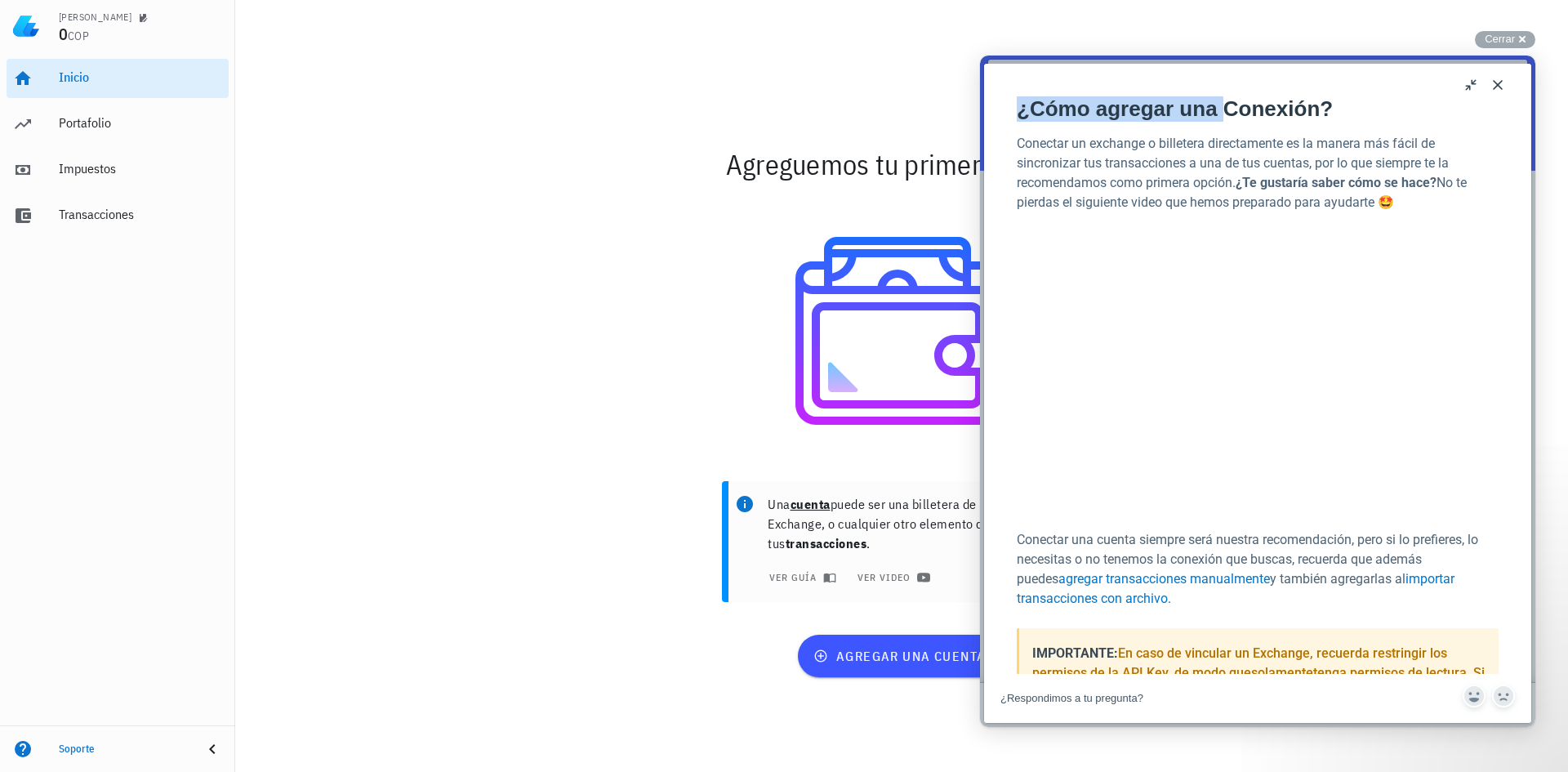
drag, startPoint x: 1217, startPoint y: 84, endPoint x: 941, endPoint y: 123, distance: 278.7
click at [980, 123] on html "search-medium Respuestas chat-square Preguntanos Respuestas Sugeridas ¿Qué es u…" at bounding box center [1257, 391] width 555 height 672
click at [965, 734] on div "Agreguemos tu primera cuenta Una cuenta puede ser una billetera de Bitcoin, un …" at bounding box center [902, 412] width 968 height 720
click at [1506, 88] on button "Close" at bounding box center [1498, 85] width 26 height 26
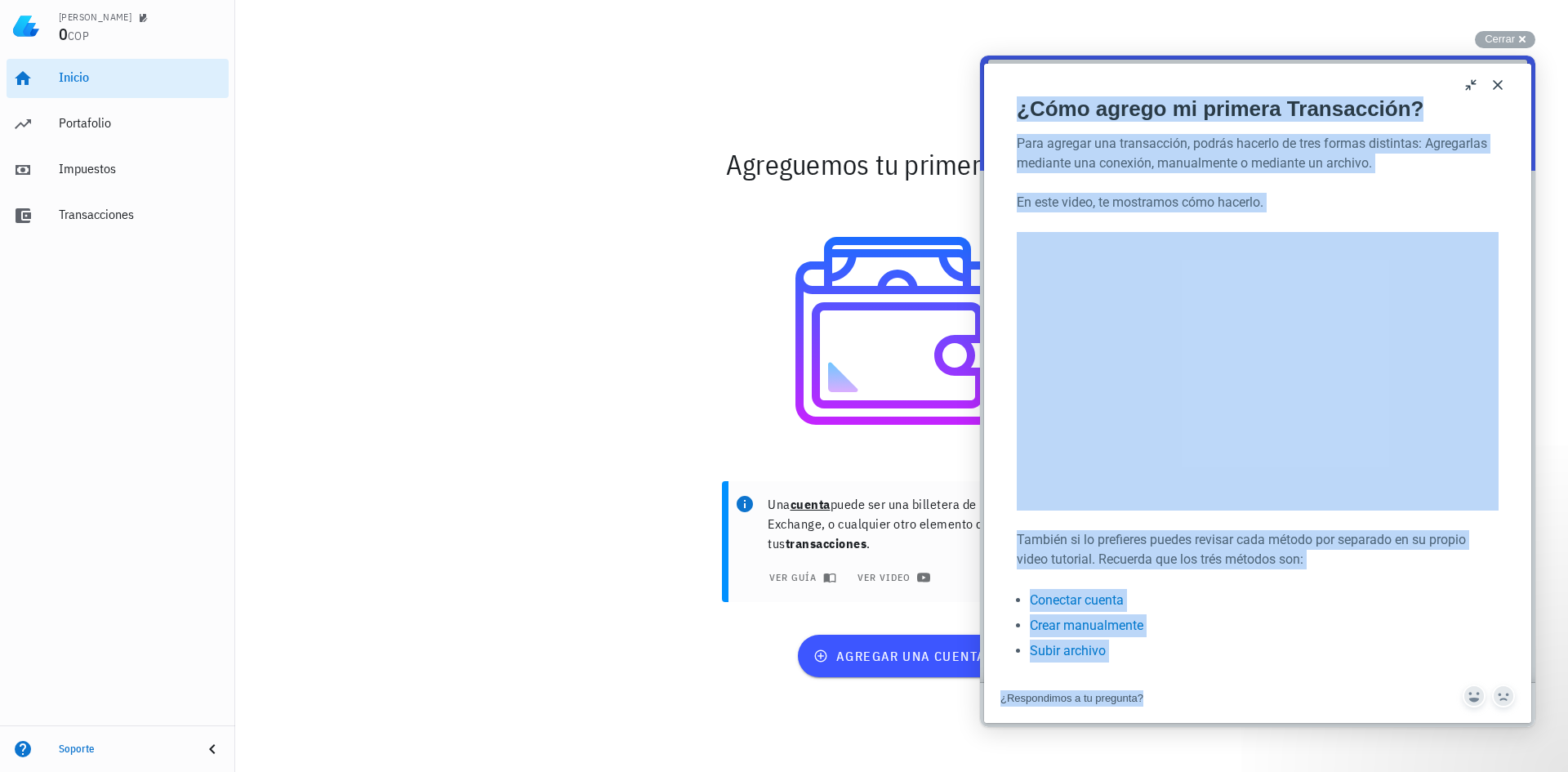
click at [1498, 83] on button "Close" at bounding box center [1498, 85] width 26 height 26
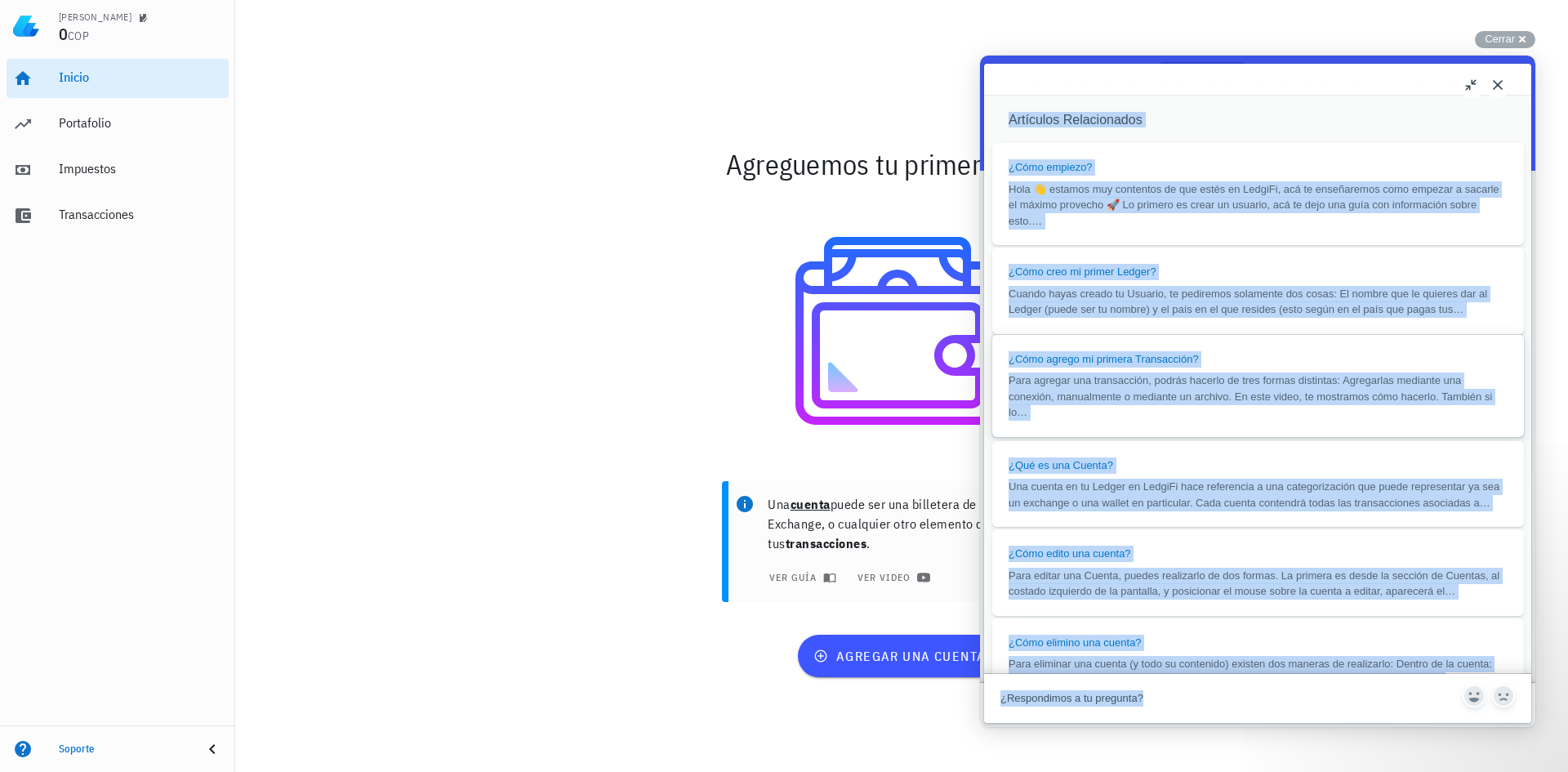
click at [1097, 389] on span "Para agregar una transacción, podrás hacerlo de tres formas distintas: Agregarl…" at bounding box center [1259, 396] width 499 height 48
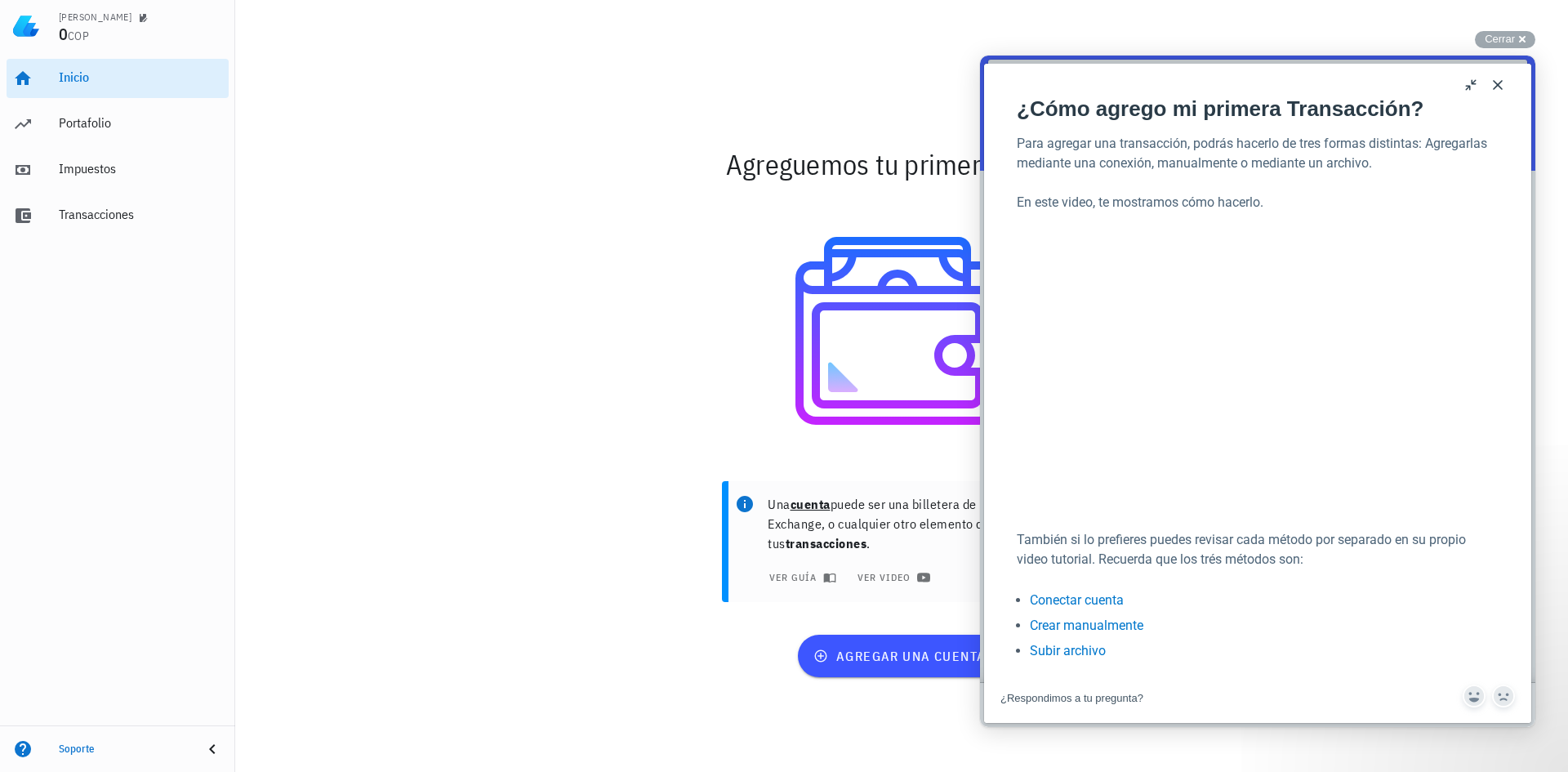
click at [1501, 83] on button "Close" at bounding box center [1498, 85] width 26 height 26
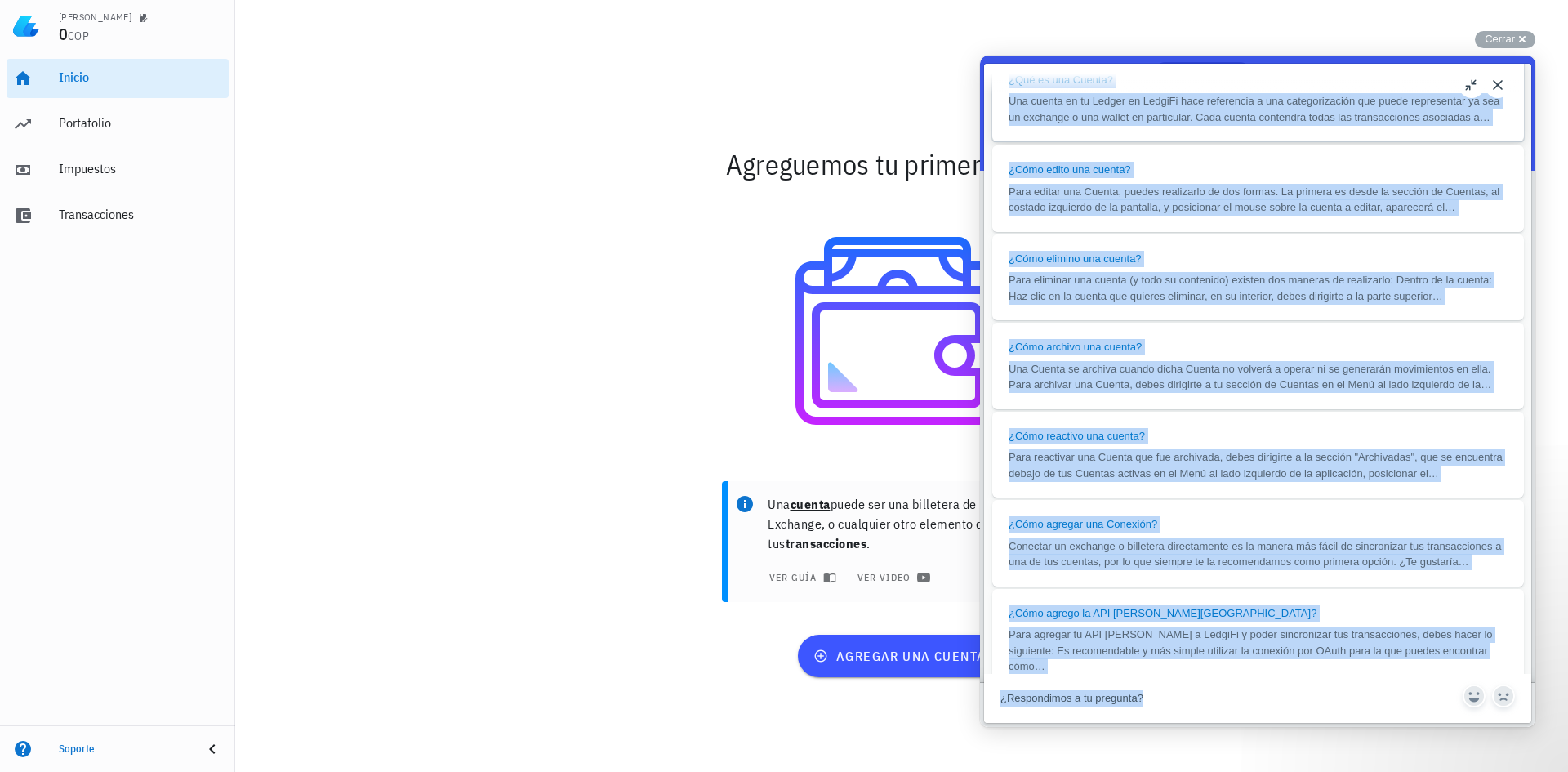
scroll to position [1366, 0]
click at [1083, 625] on span "Para agregar tu API de Buda a LedgiFi y poder sincronizar tus transacciones, de…" at bounding box center [1259, 647] width 499 height 48
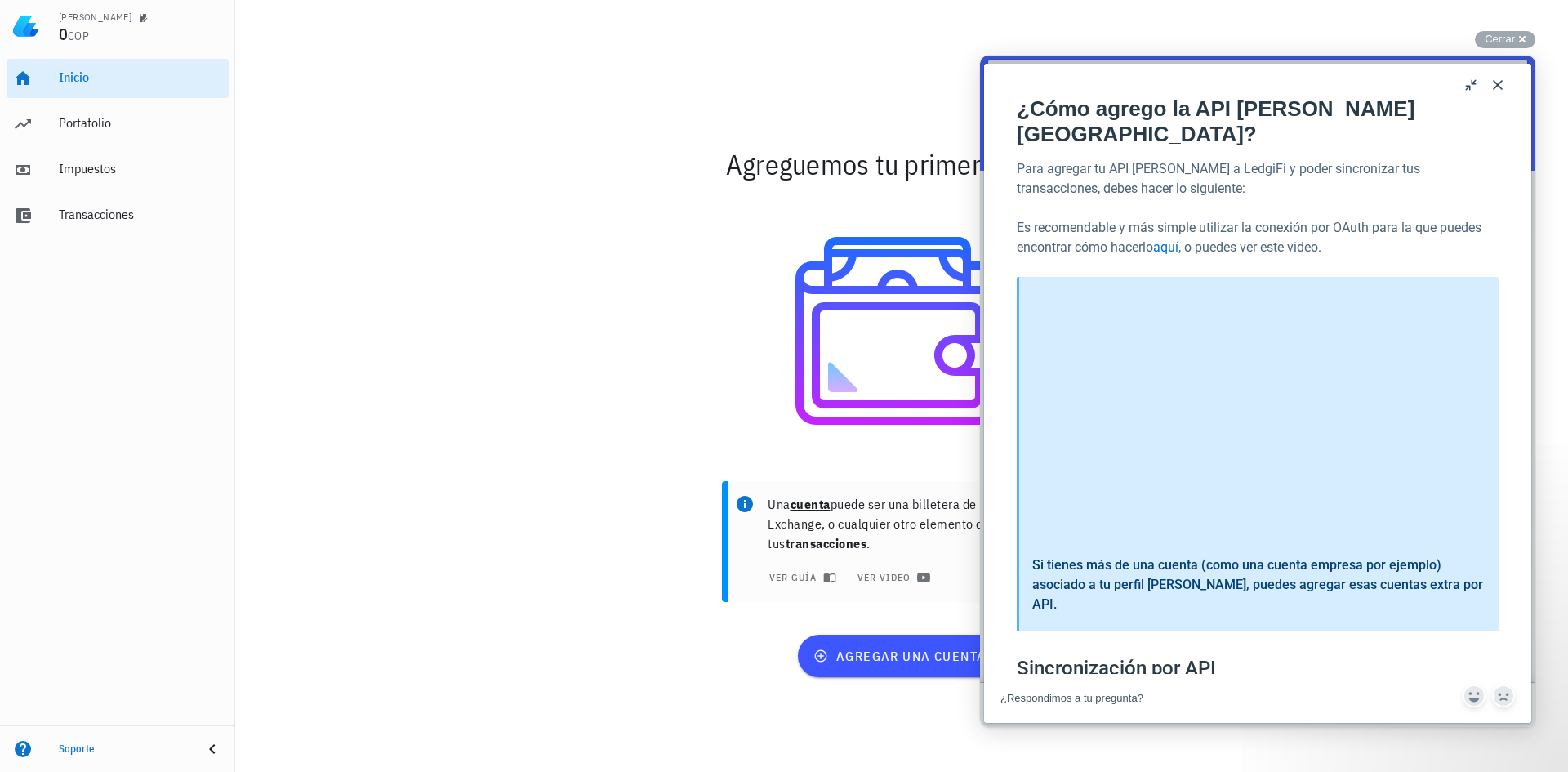
click at [636, 682] on div "agregar una cuenta" at bounding box center [902, 656] width 968 height 62
click at [90, 170] on div "Impuestos" at bounding box center [139, 169] width 163 height 15
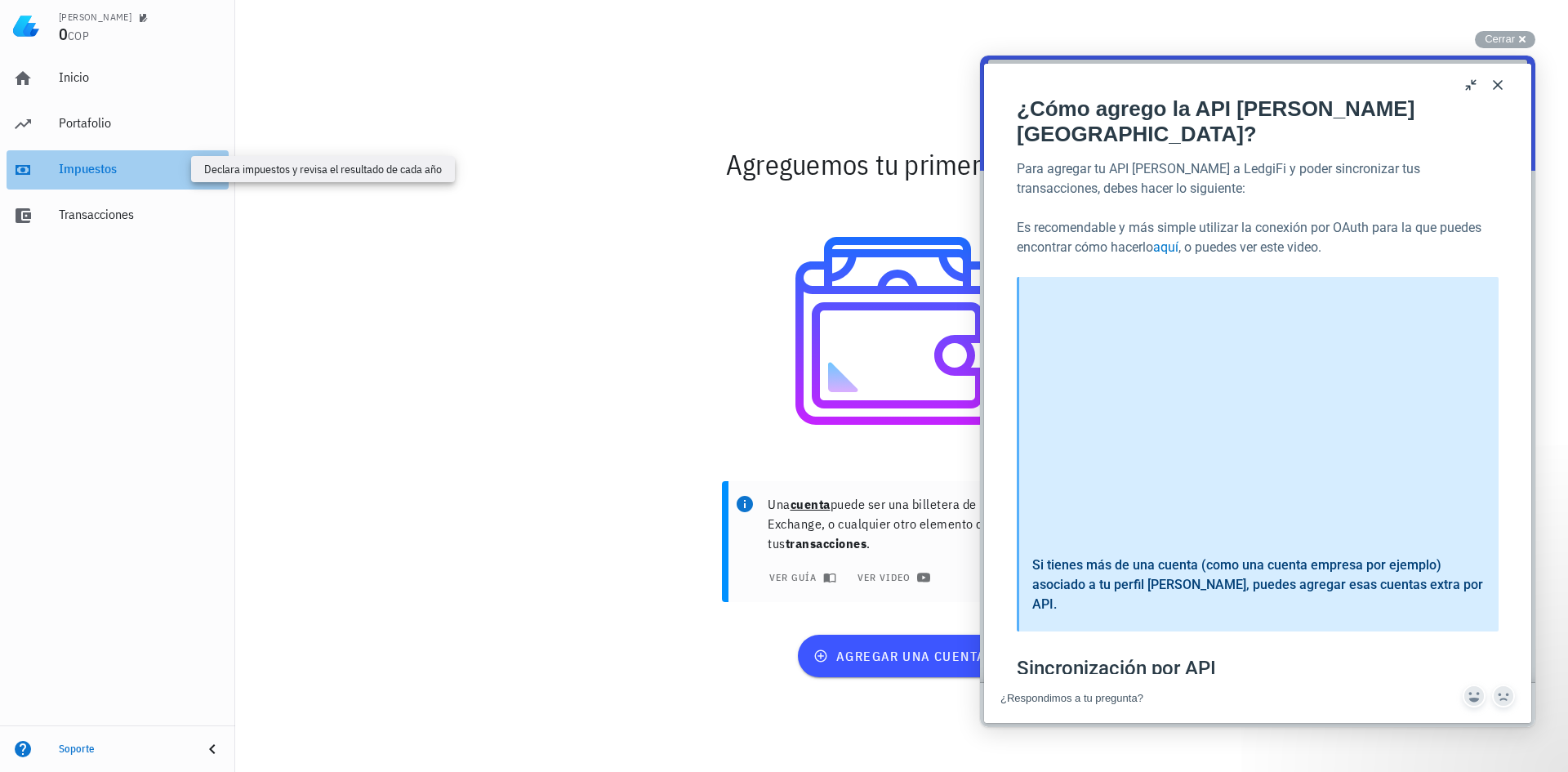
click at [90, 170] on div "Impuestos" at bounding box center [139, 169] width 163 height 15
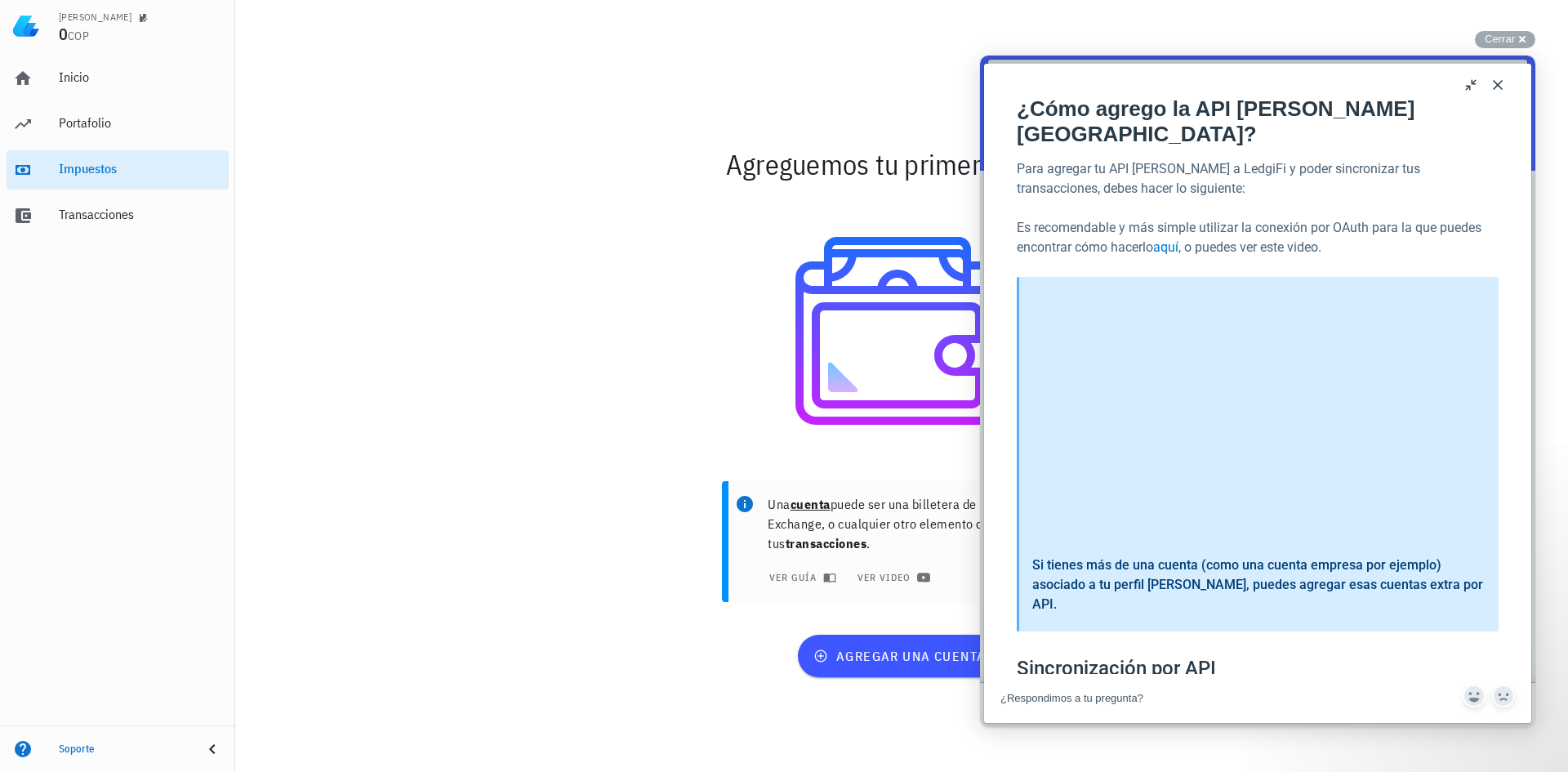
click at [1497, 86] on button "Close" at bounding box center [1498, 85] width 26 height 26
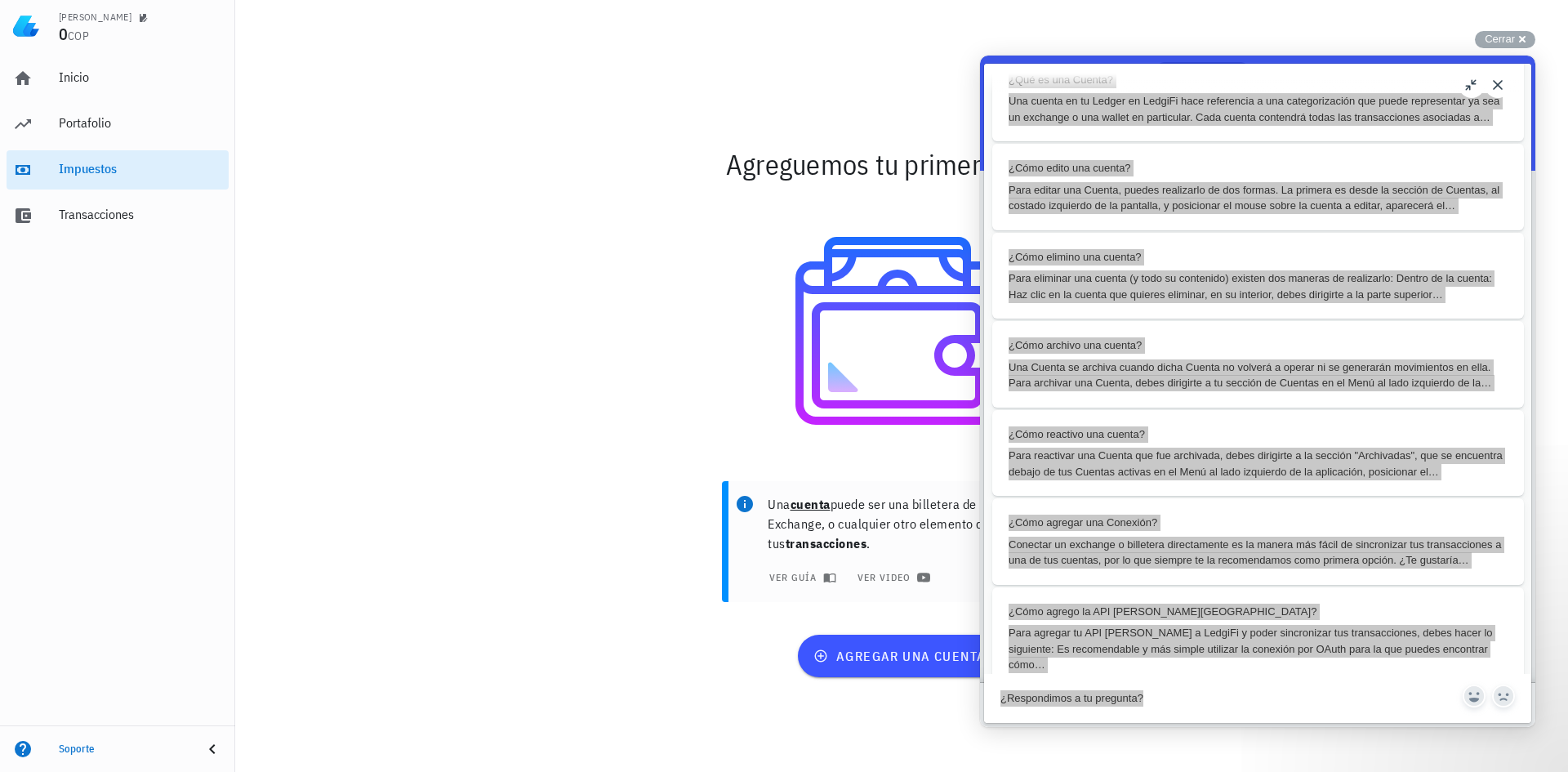
click at [370, 306] on div "Agreguemos tu primera cuenta Una cuenta puede ser una billetera de Bitcoin, un …" at bounding box center [902, 412] width 1333 height 720
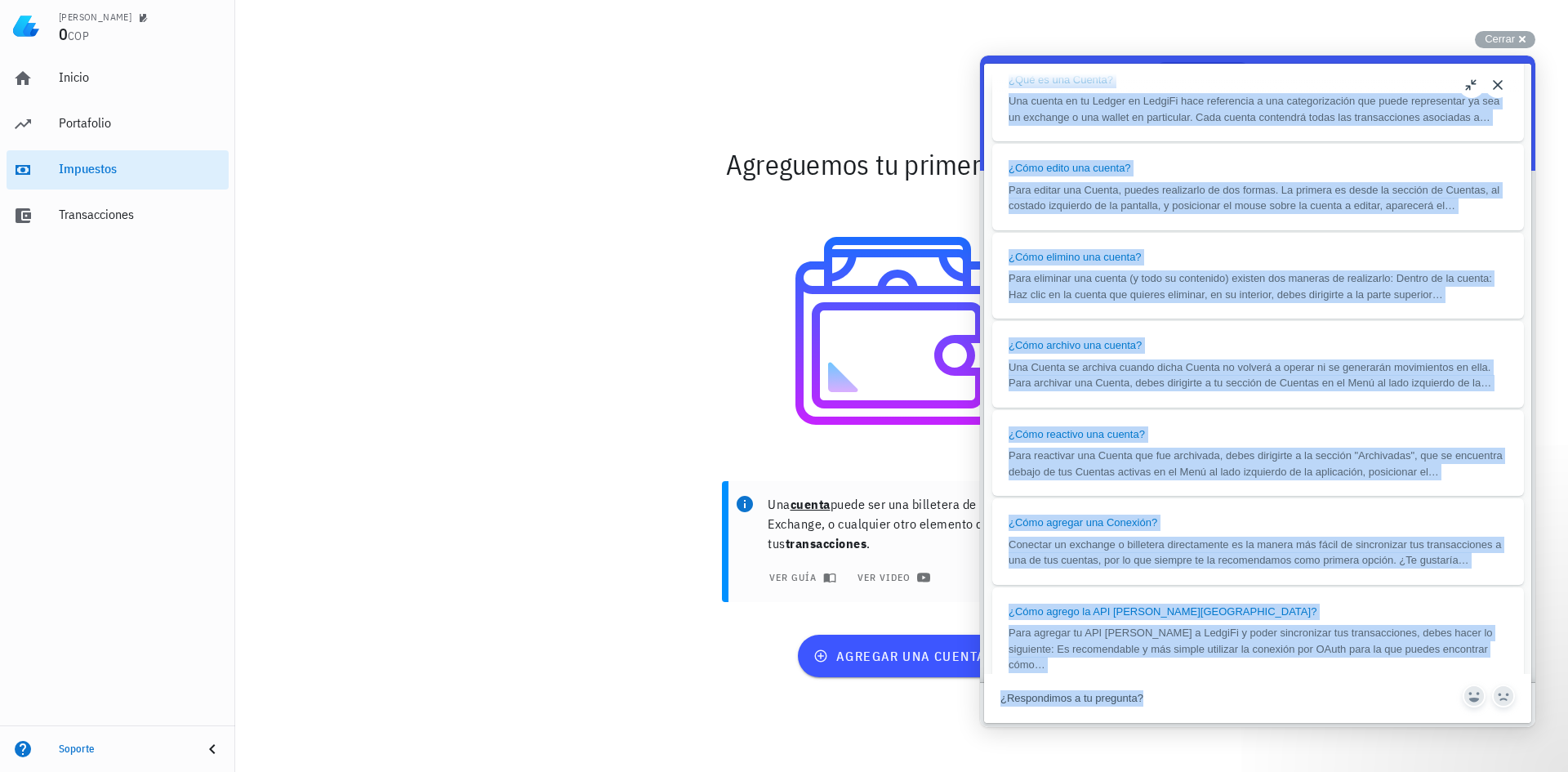
click at [1499, 84] on button "Close" at bounding box center [1498, 85] width 26 height 26
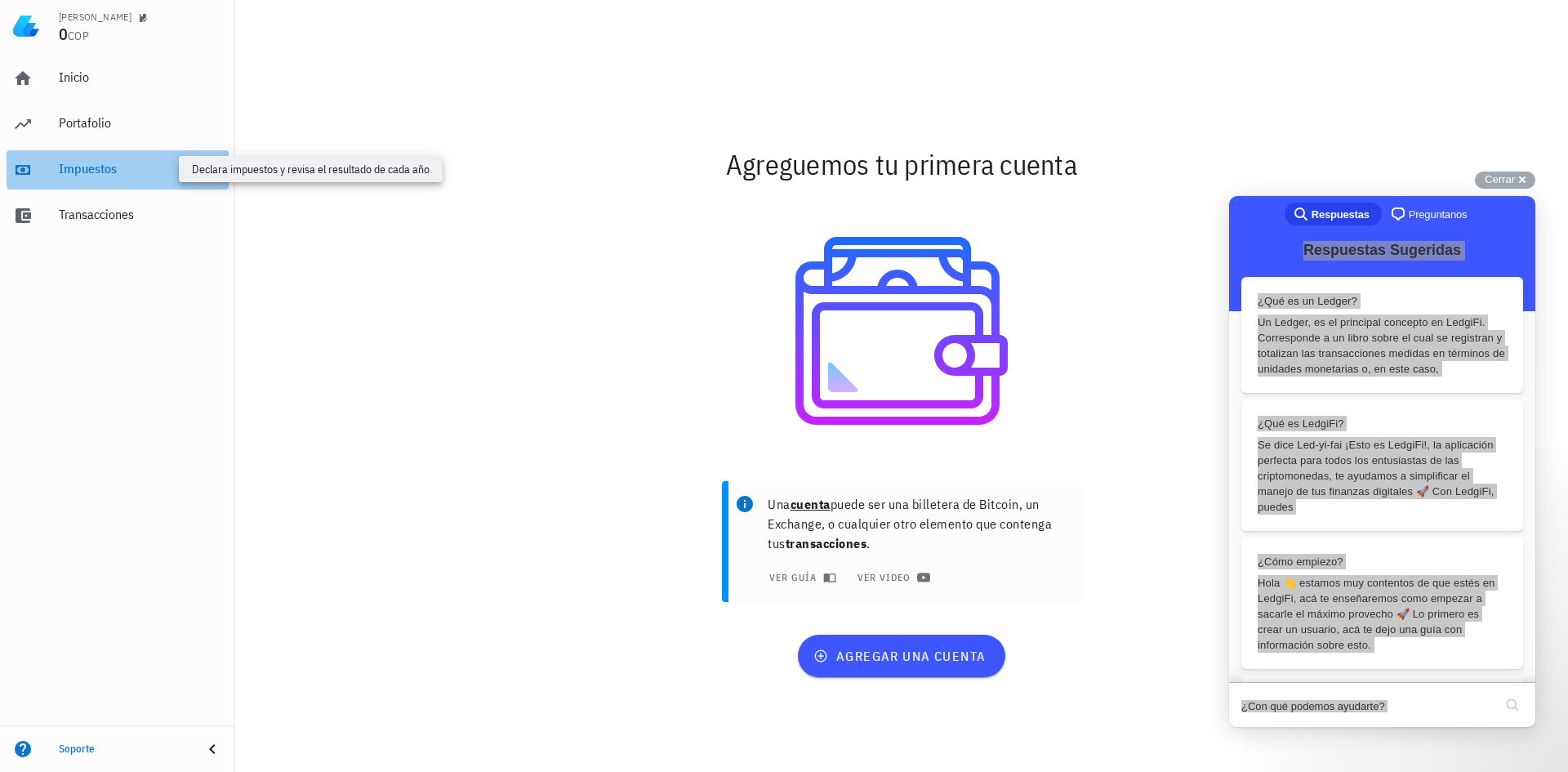
click at [91, 175] on div "Impuestos" at bounding box center [139, 169] width 163 height 15
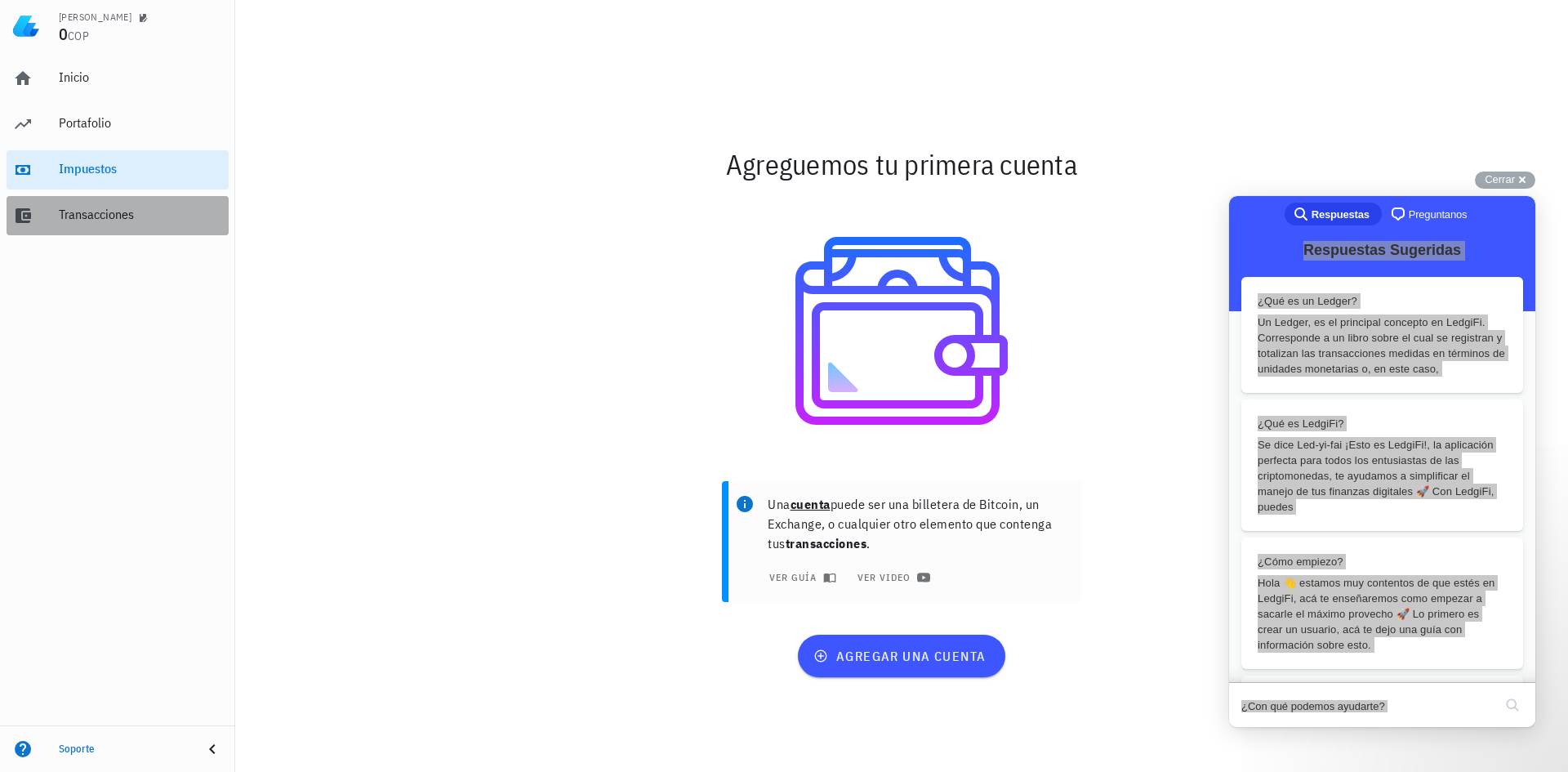
click at [90, 212] on div "Transacciones" at bounding box center [139, 214] width 163 height 15
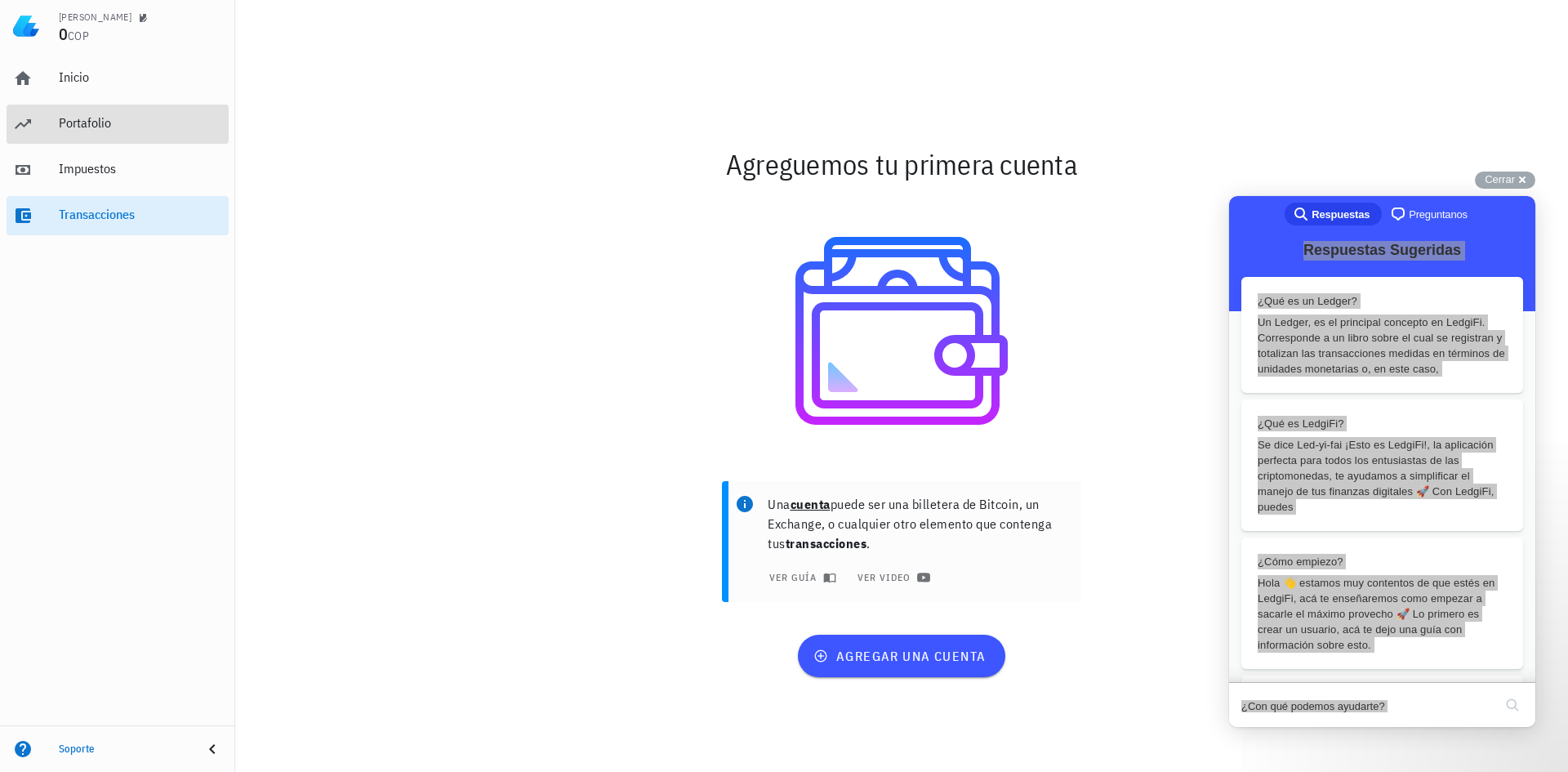
click at [74, 129] on div "Portafolio" at bounding box center [139, 123] width 163 height 15
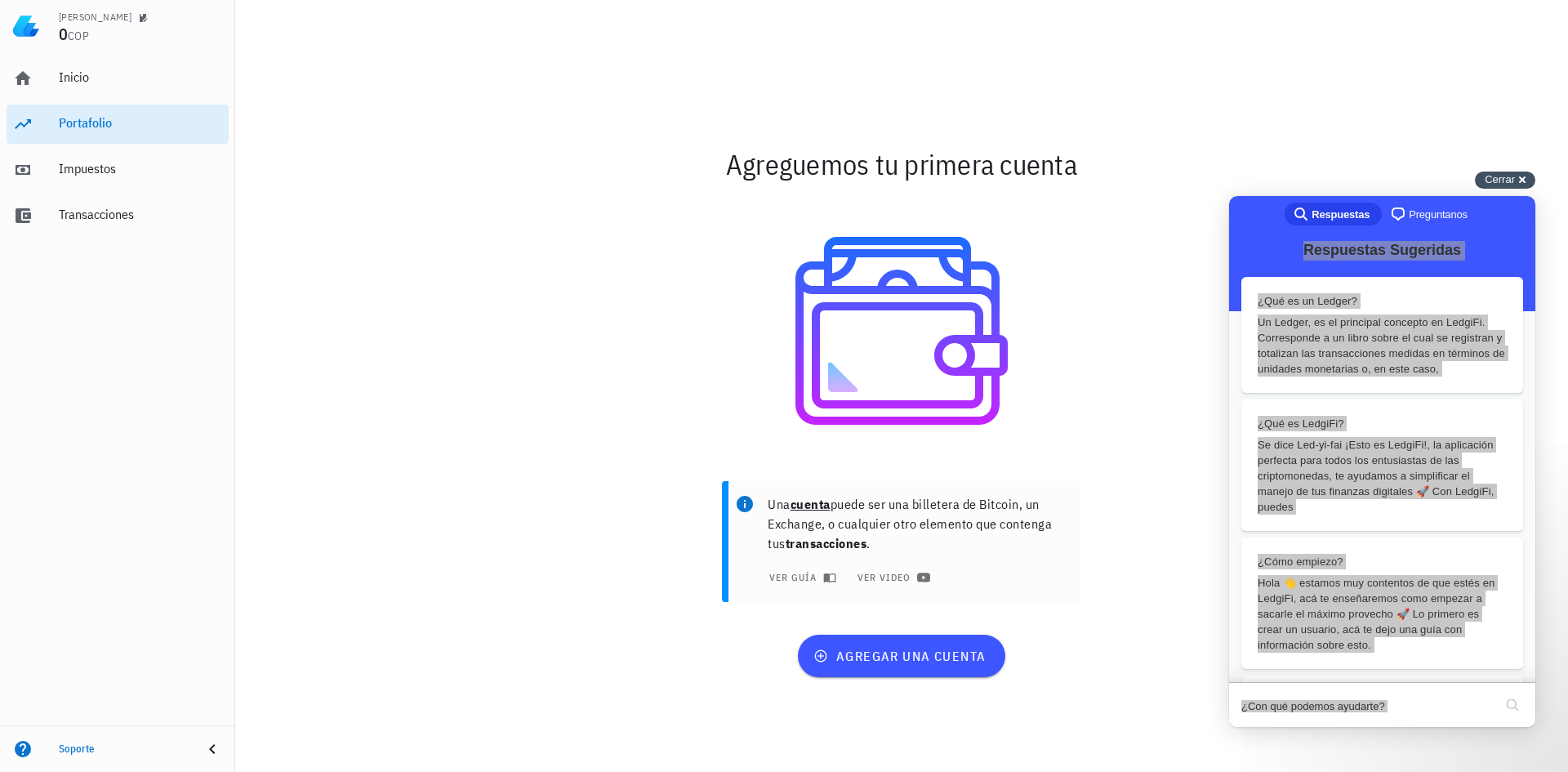
click at [1496, 179] on span "Cerrar" at bounding box center [1500, 179] width 30 height 12
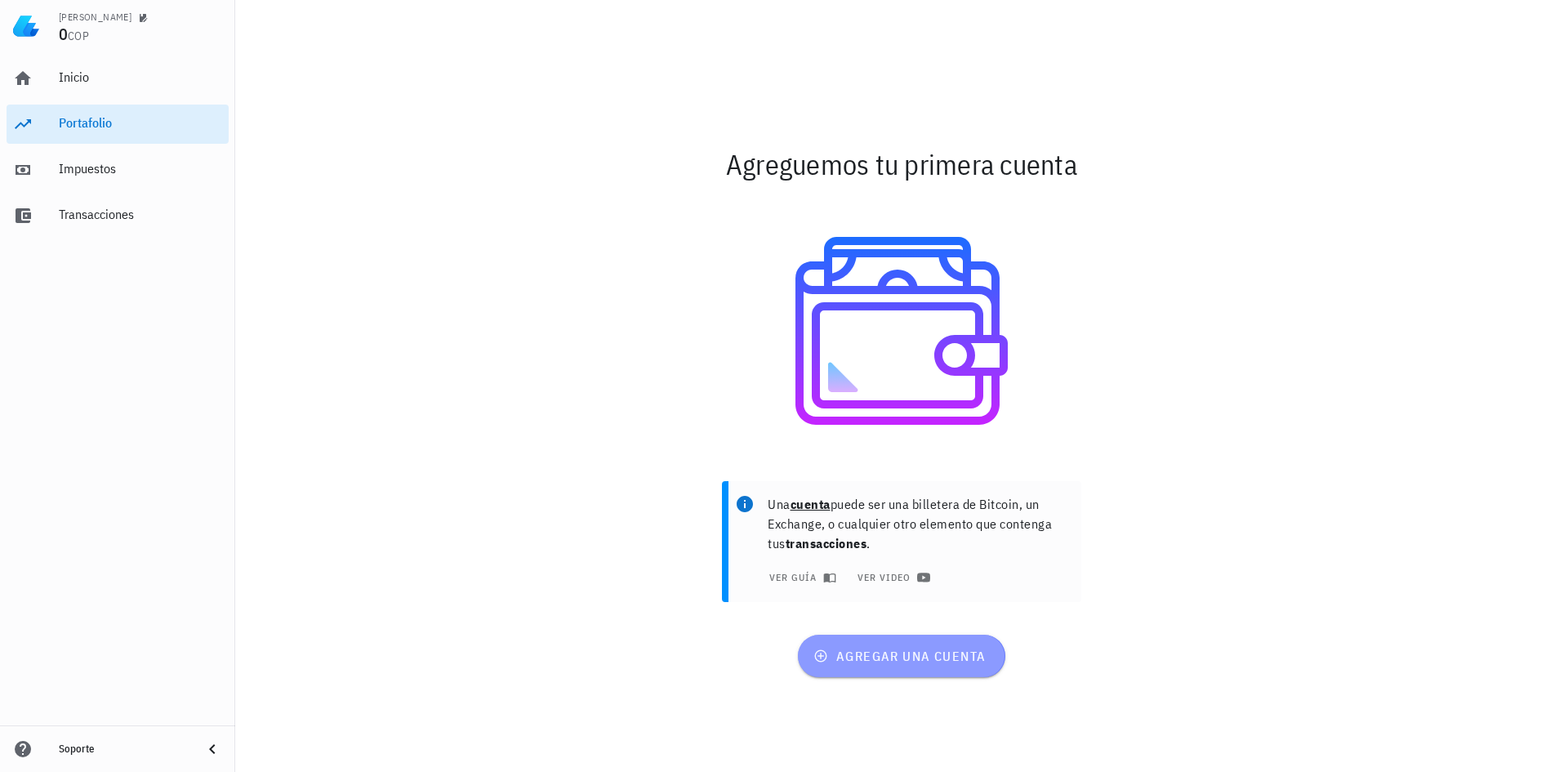
click at [871, 650] on span "agregar una cuenta" at bounding box center [901, 655] width 169 height 16
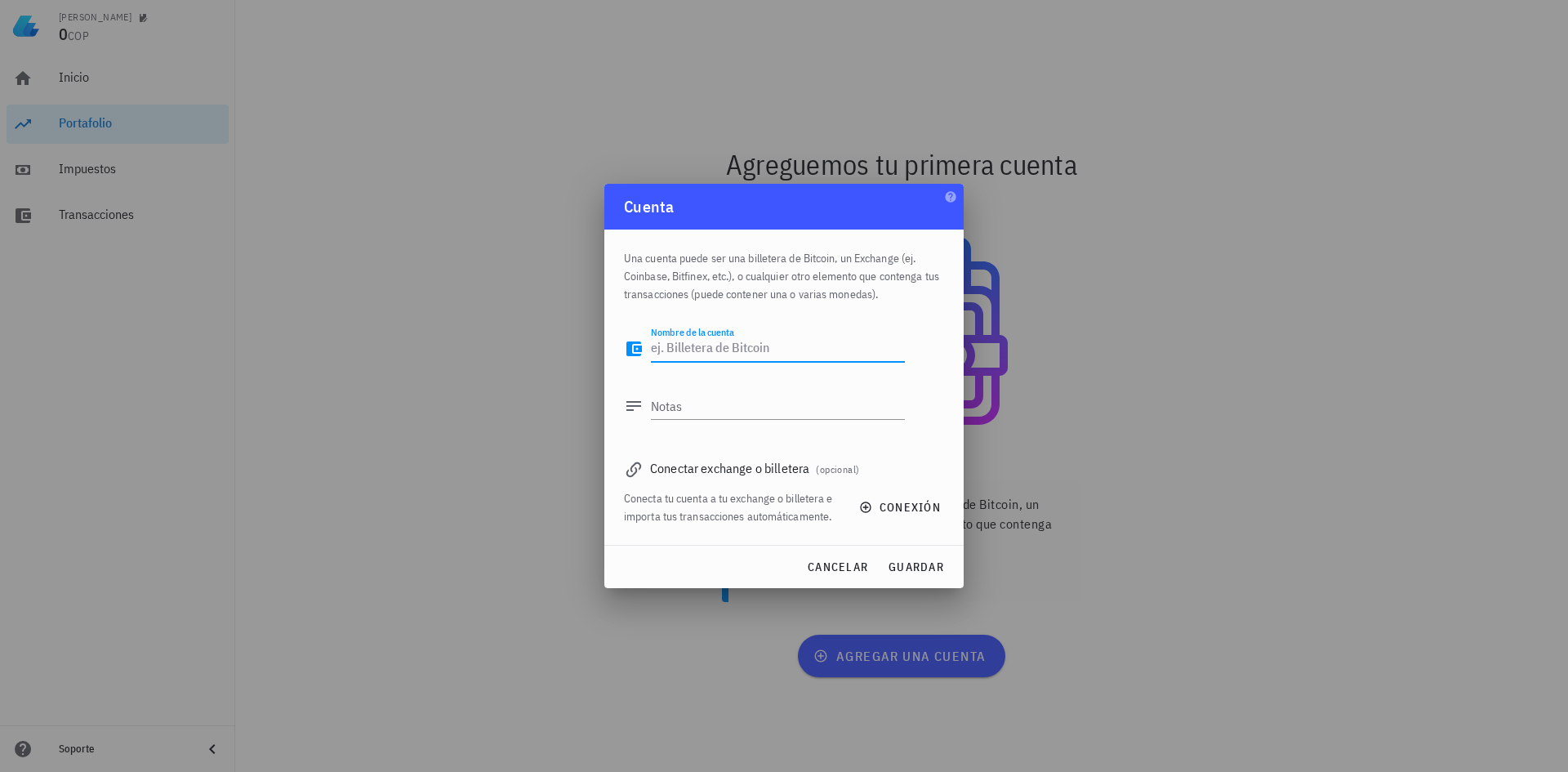
click at [680, 348] on textarea "Nombre de la cuenta" at bounding box center [778, 349] width 254 height 26
click at [1292, 334] on div at bounding box center [784, 386] width 1568 height 772
click at [819, 577] on button "cancelar" at bounding box center [837, 567] width 74 height 29
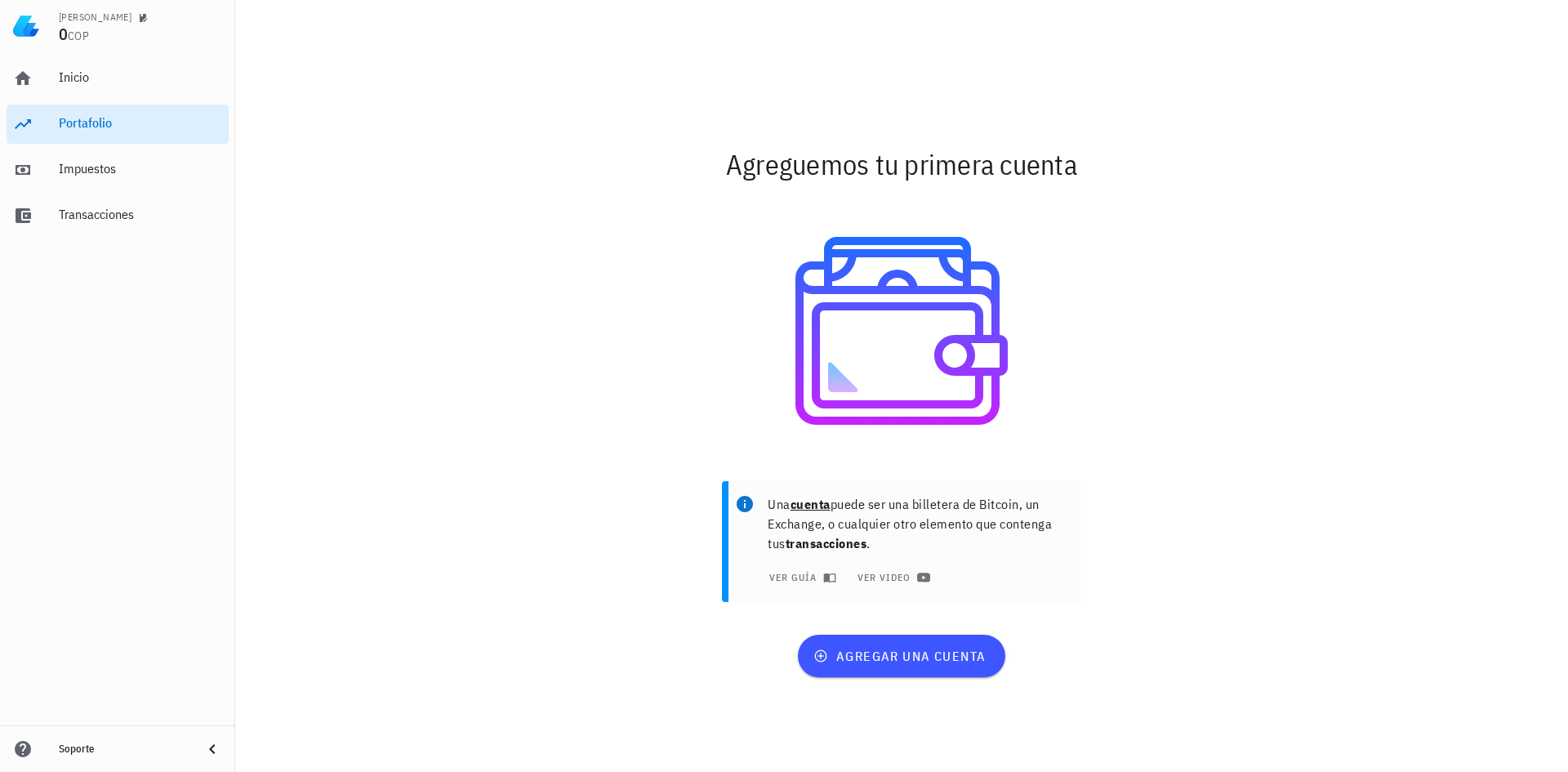
click at [412, 292] on div "Agreguemos tu primera cuenta Una cuenta puede ser una billetera de Bitcoin, un …" at bounding box center [902, 412] width 1333 height 720
click at [81, 81] on div "Inicio" at bounding box center [139, 77] width 163 height 15
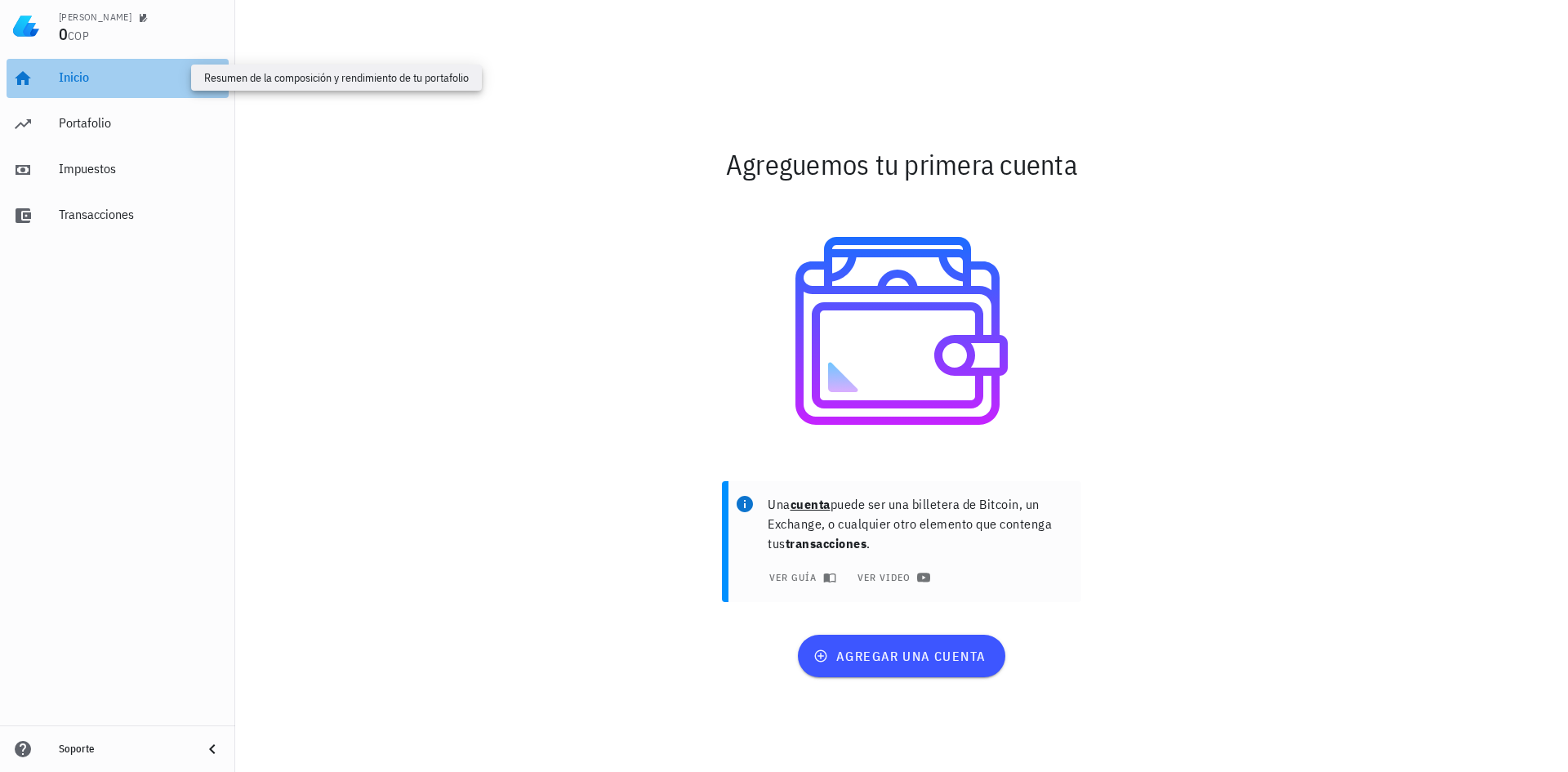
click at [79, 75] on div "Inicio" at bounding box center [139, 77] width 163 height 15
click at [79, 74] on div "Inicio" at bounding box center [139, 77] width 163 height 15
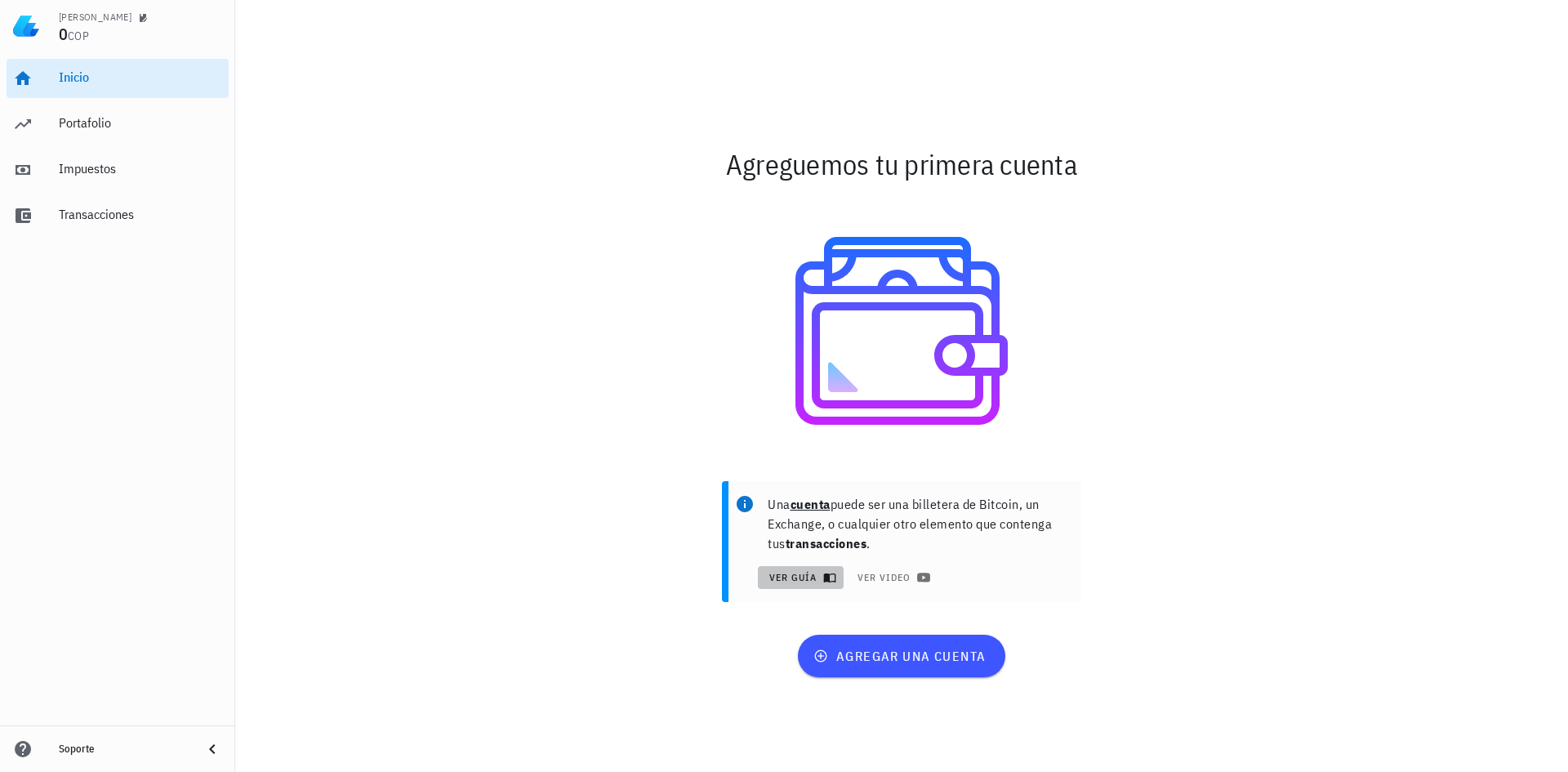
click at [807, 578] on span "ver guía" at bounding box center [800, 578] width 65 height 13
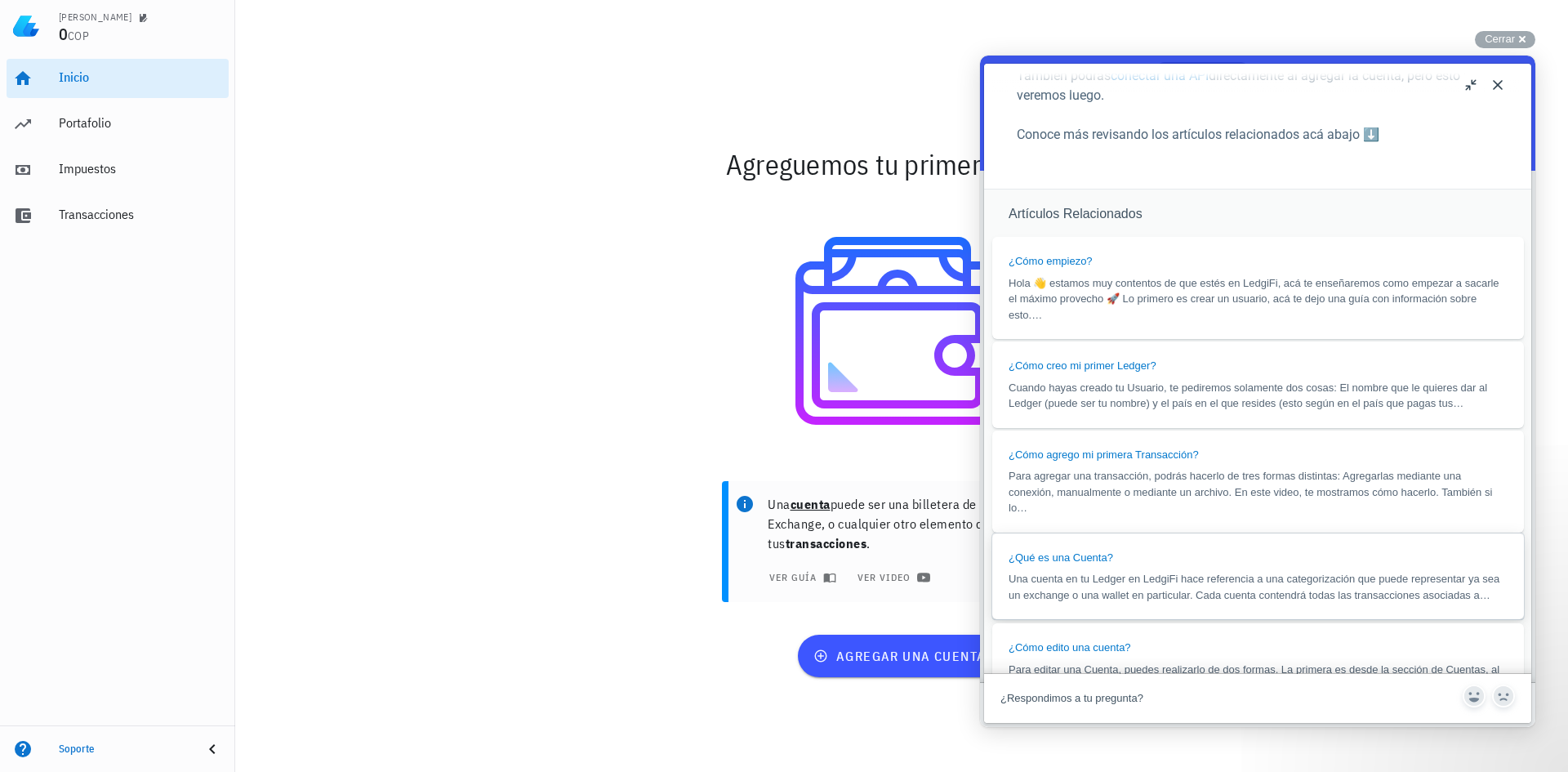
scroll to position [980, 0]
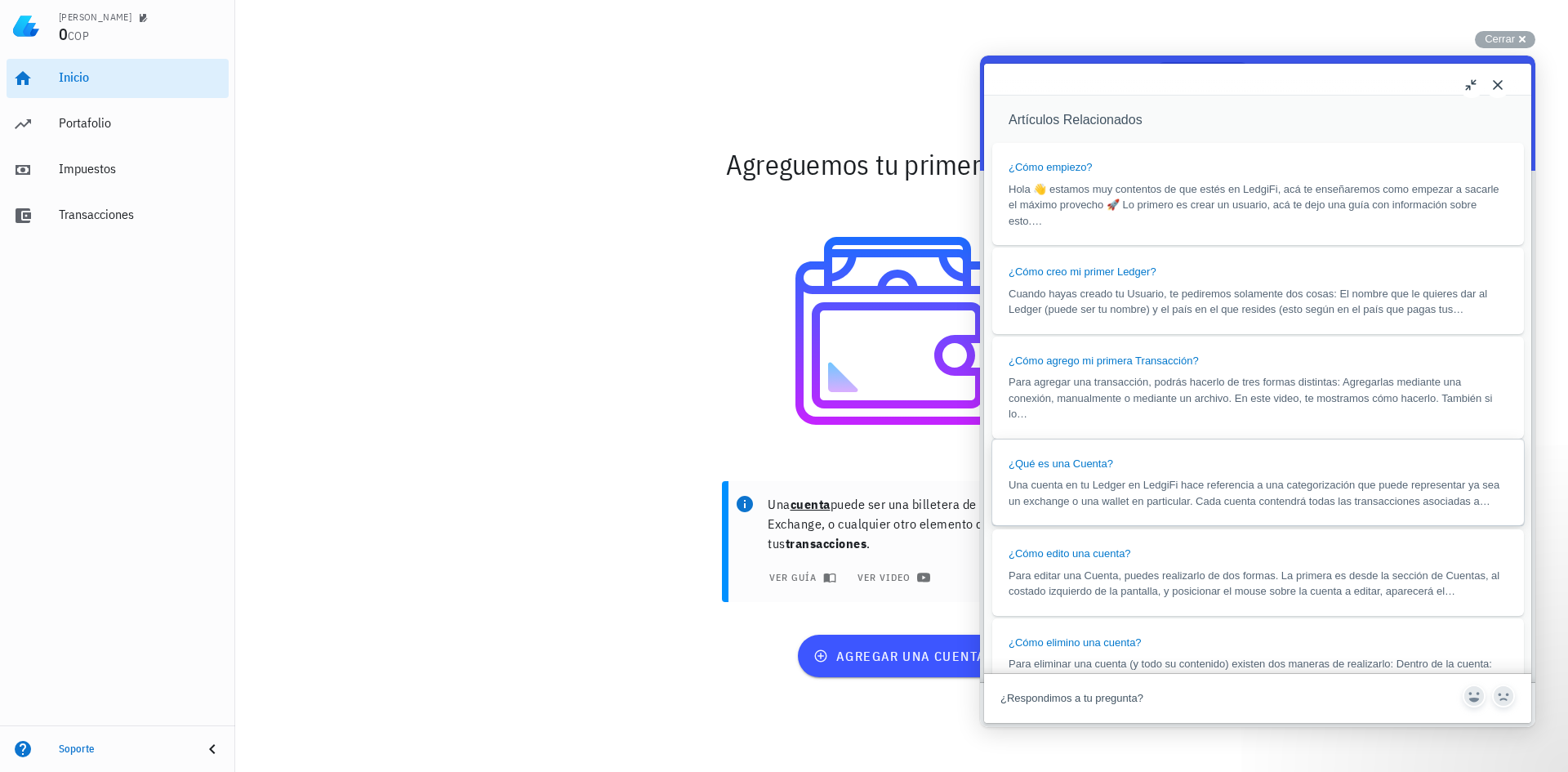
click at [1105, 479] on span "Una cuenta en tu Ledger en LedgiFi hace referencia a una categorización que pue…" at bounding box center [1254, 493] width 491 height 28
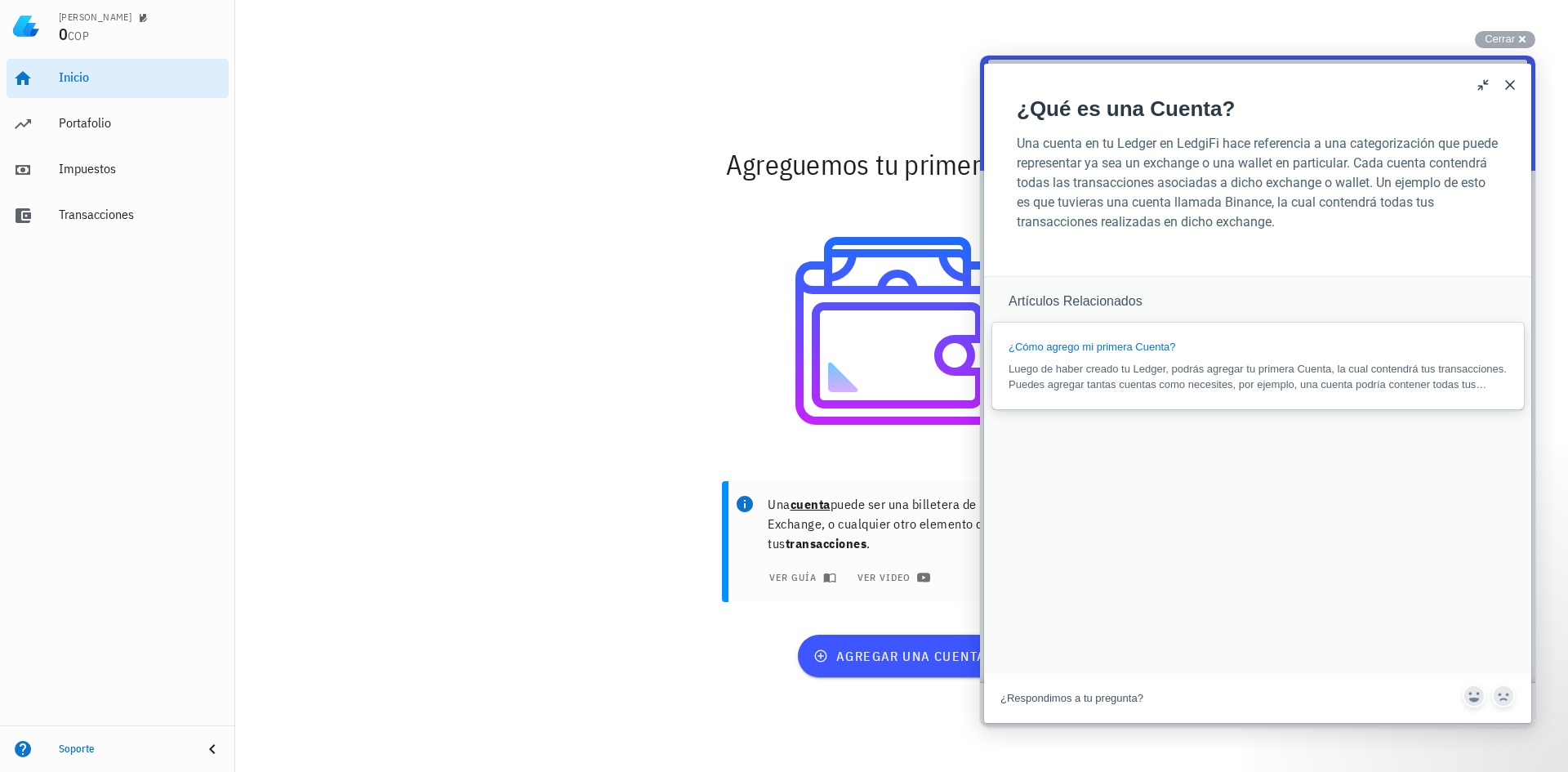
click at [1151, 358] on link "¿Cómo agrego mi primera Cuenta? Luego de haber creado tu Ledger, podrás agregar…" at bounding box center [1258, 366] width 531 height 87
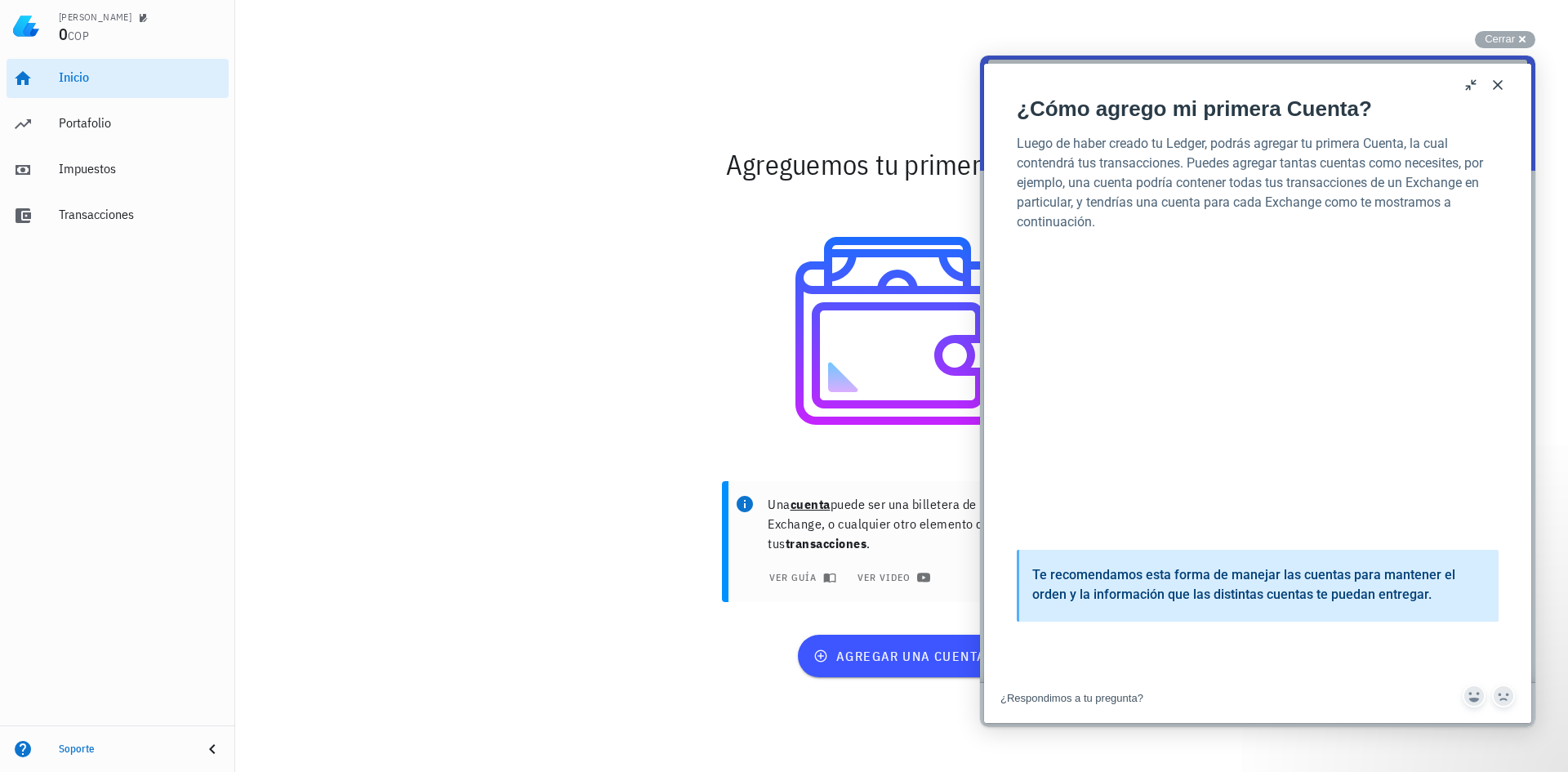
click at [1493, 80] on button "Close" at bounding box center [1498, 85] width 26 height 26
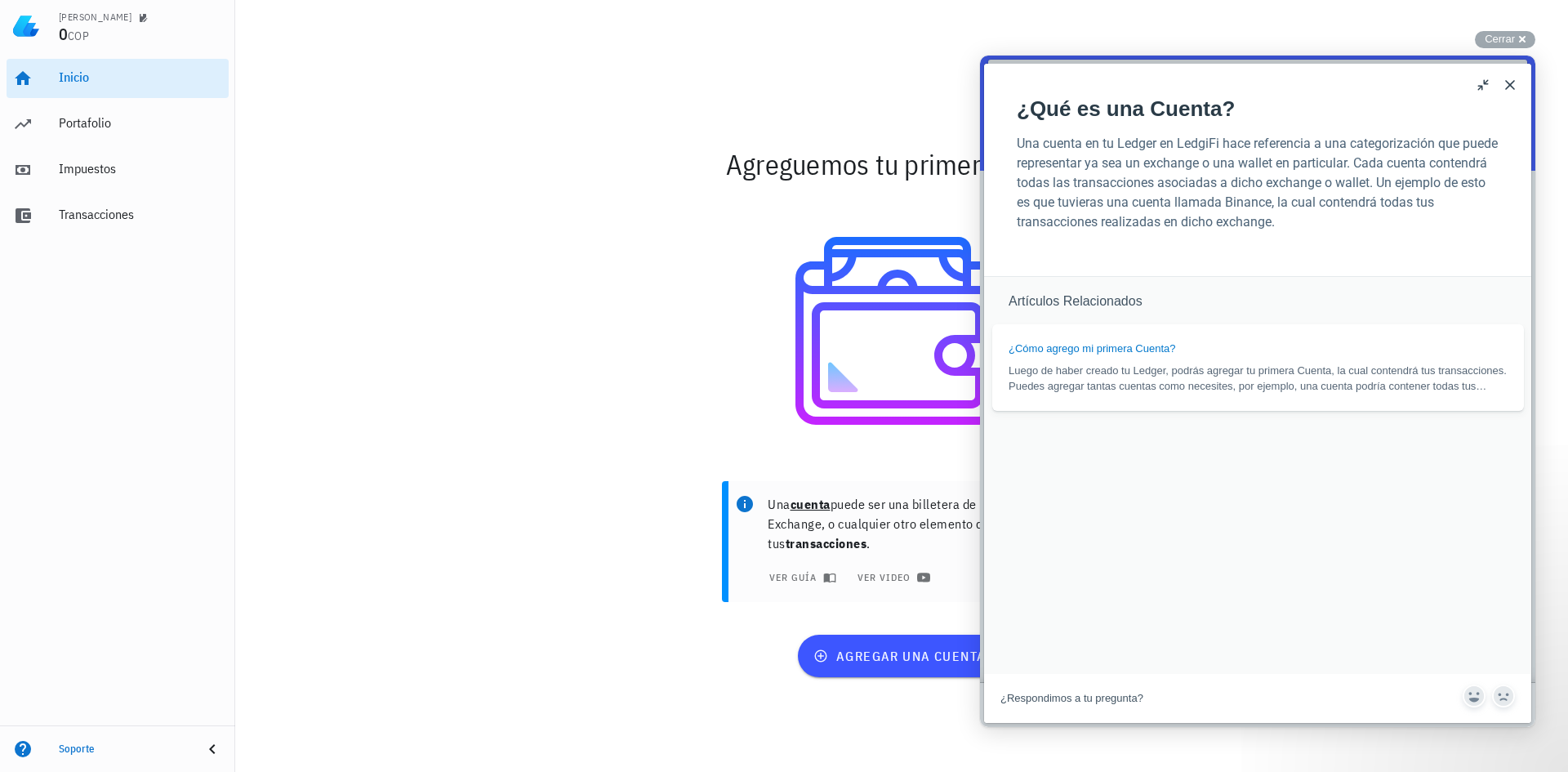
click at [1510, 89] on button "Close" at bounding box center [1511, 85] width 26 height 26
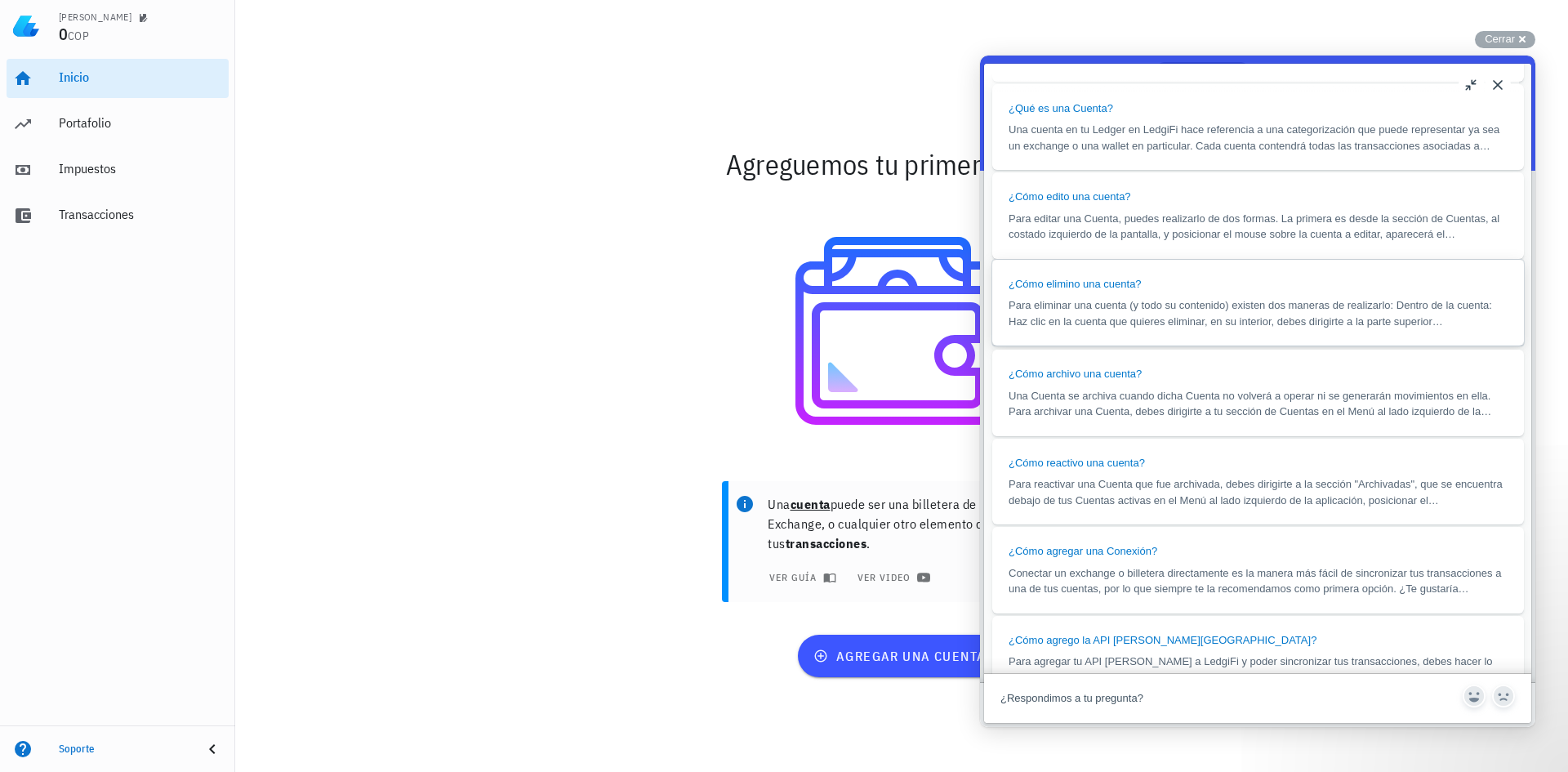
scroll to position [1366, 0]
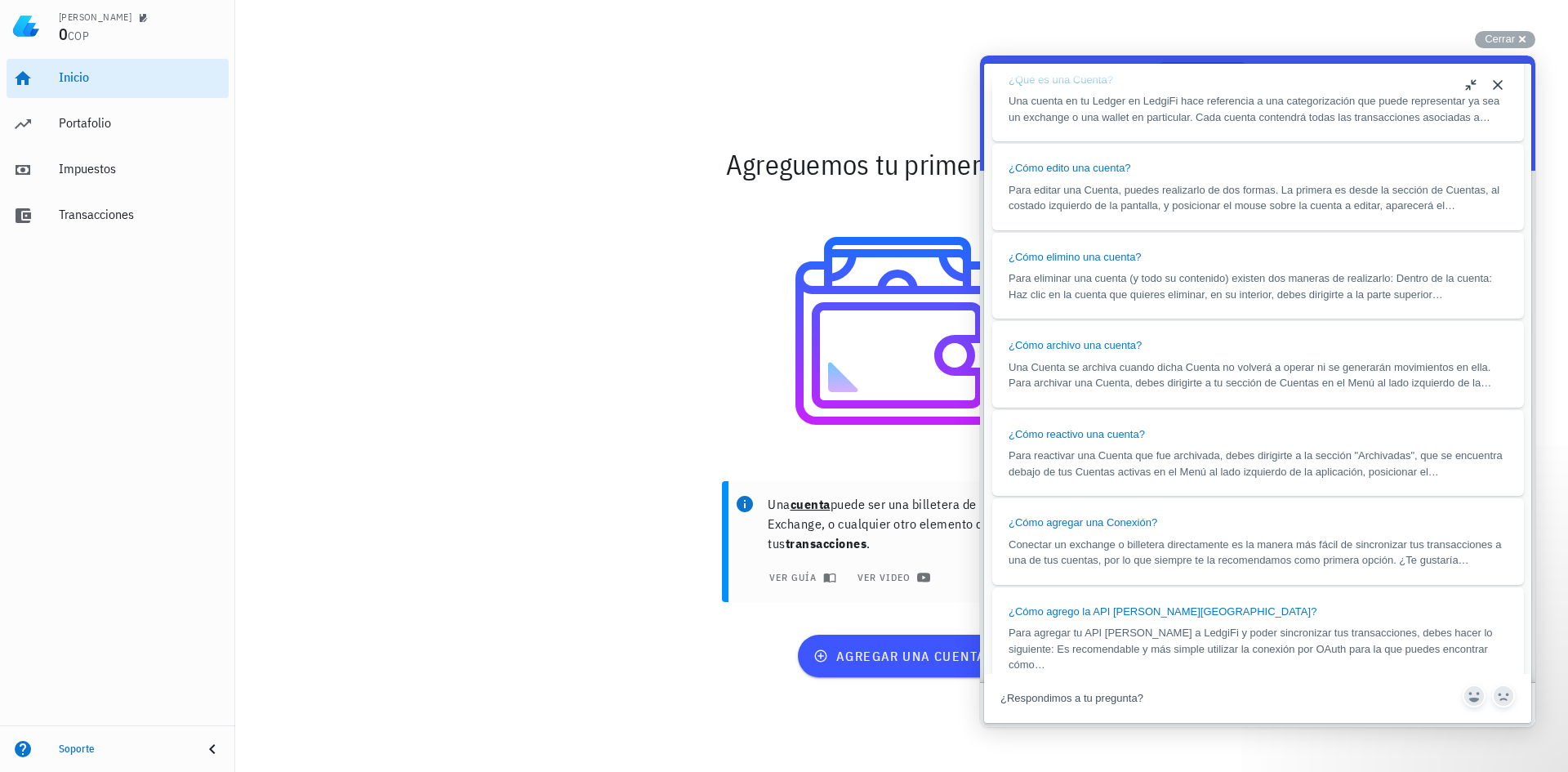
click at [514, 297] on div at bounding box center [902, 330] width 948 height 261
click at [656, 218] on div at bounding box center [902, 330] width 948 height 261
click at [1500, 82] on button "Close" at bounding box center [1498, 85] width 26 height 26
